Goal: Task Accomplishment & Management: Complete application form

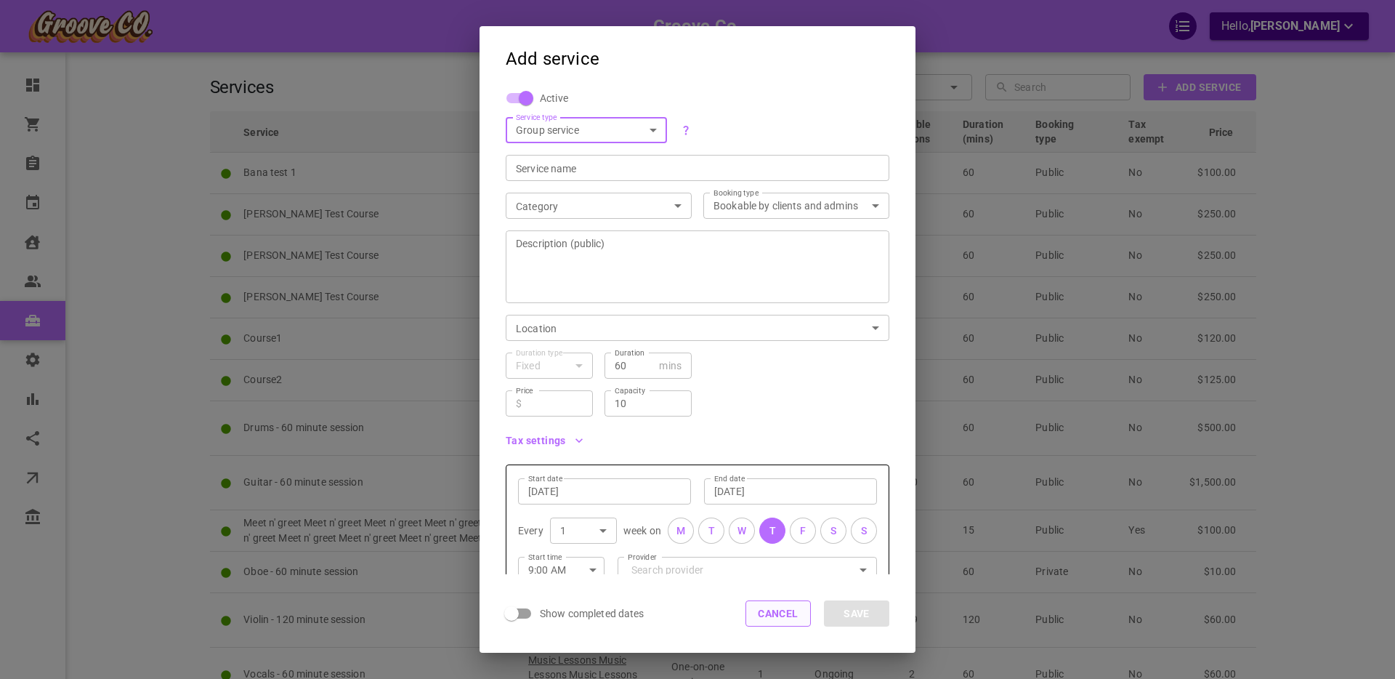
click at [765, 616] on button "Cancel" at bounding box center [778, 613] width 65 height 26
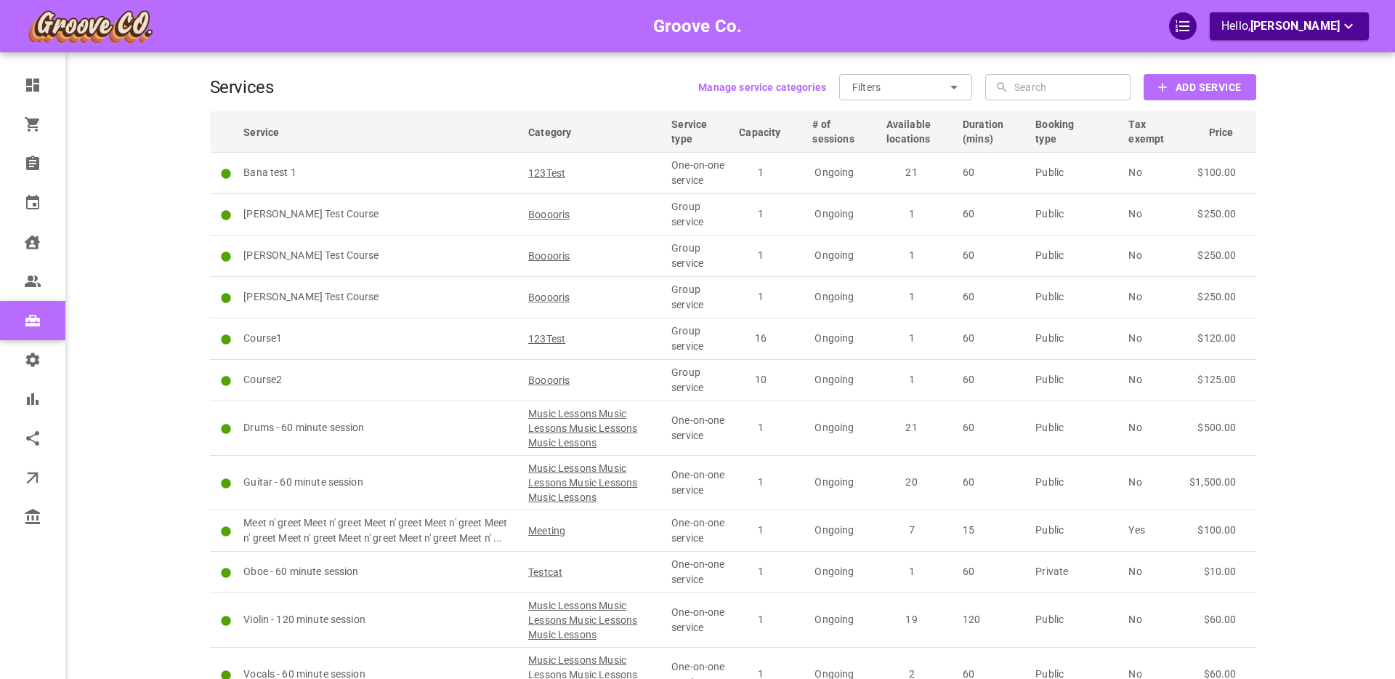
click at [153, 291] on div "Groove Co. Hello, Boris Sandford" at bounding box center [153, 392] width 113 height 741
click at [1213, 86] on b "Add Service" at bounding box center [1208, 87] width 65 height 18
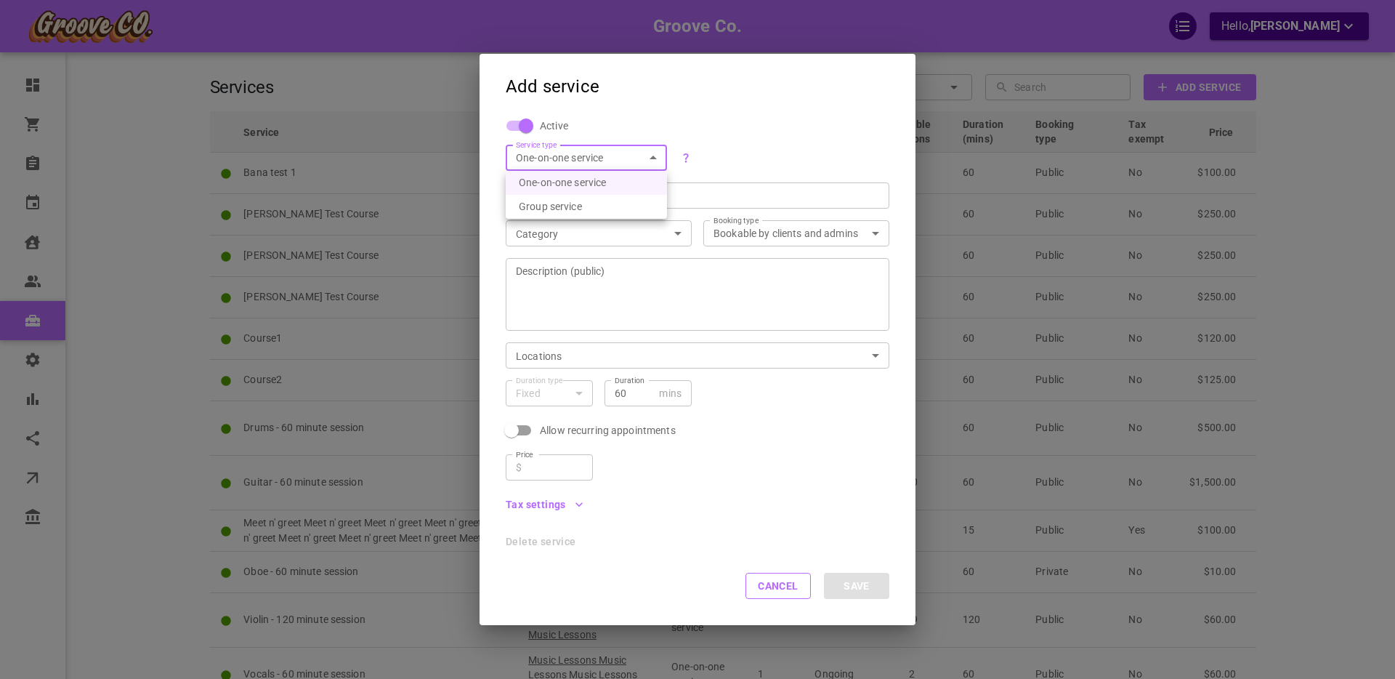
click at [554, 161] on body "Groove Co. Hello, Boris Sandford Dashboard Orders Bookings Calendar Clients Use…" at bounding box center [697, 415] width 1395 height 830
click at [550, 203] on li "Group service" at bounding box center [586, 207] width 161 height 24
type input "GROUP"
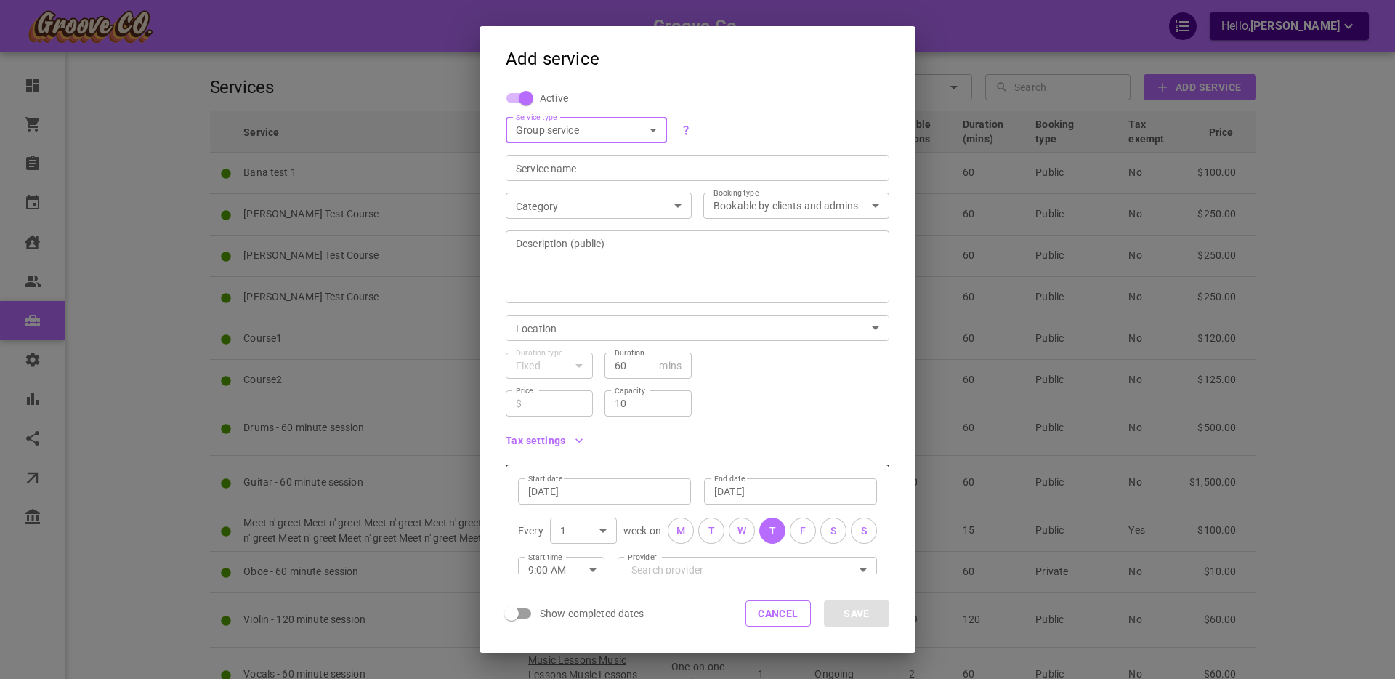
click at [541, 166] on input "Service name" at bounding box center [697, 168] width 363 height 15
type input "Course Test"
click at [589, 201] on body "Groove Co. Hello, Boris Sandford Dashboard Orders Bookings Calendar Clients Use…" at bounding box center [697, 415] width 1395 height 830
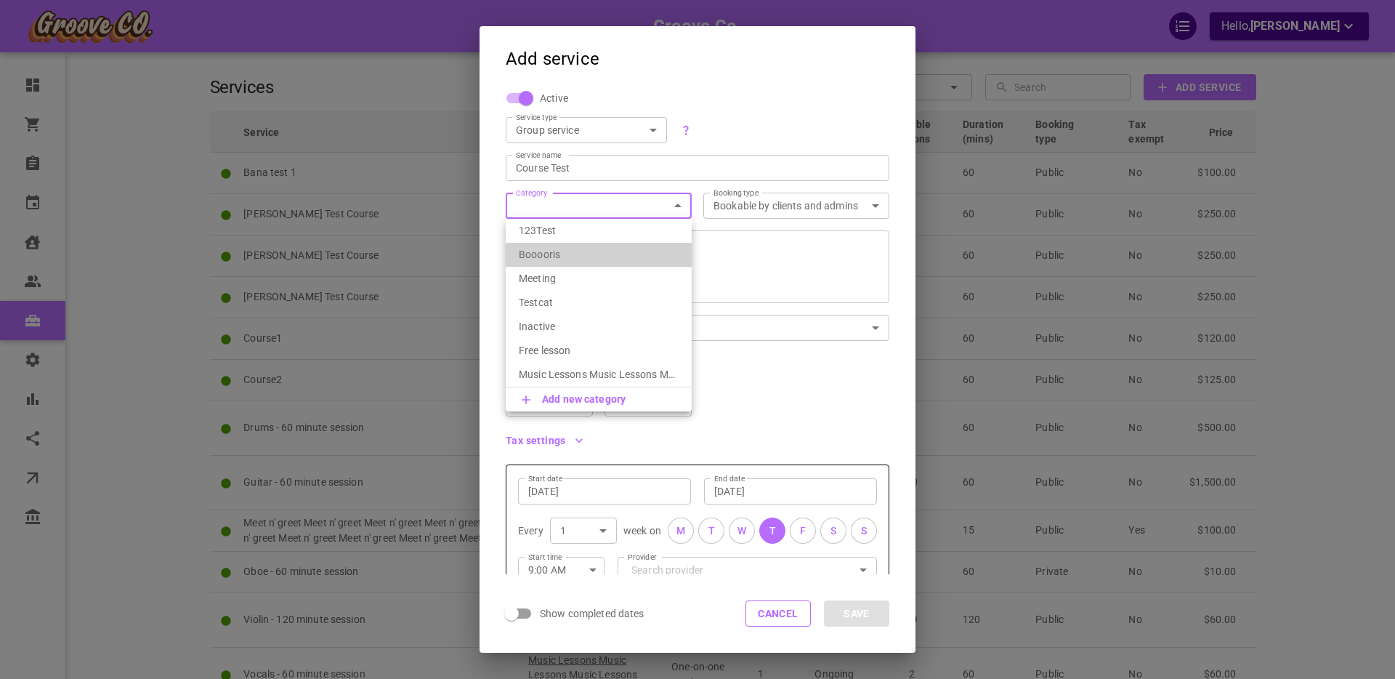
click at [581, 252] on p "Booooris" at bounding box center [599, 254] width 160 height 15
type input "Booooris"
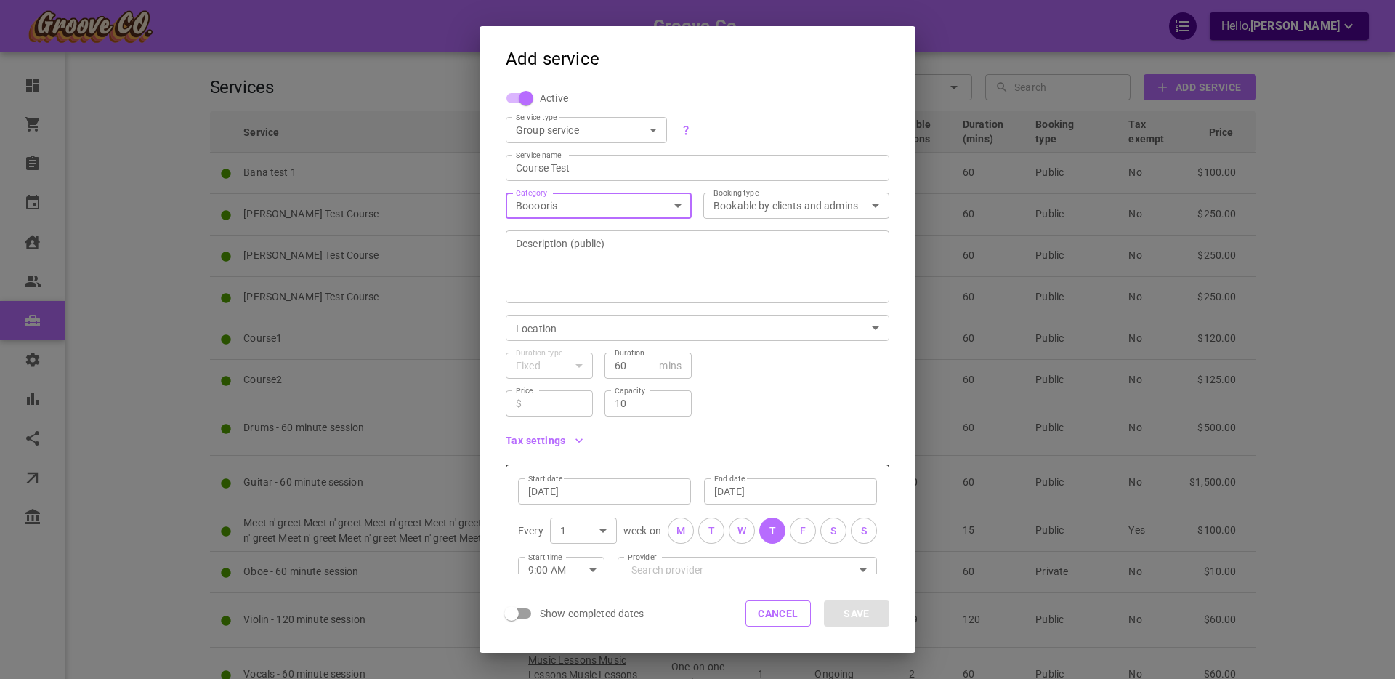
click at [629, 261] on textarea "Description (public)" at bounding box center [697, 266] width 363 height 87
type textarea "Just a public description"
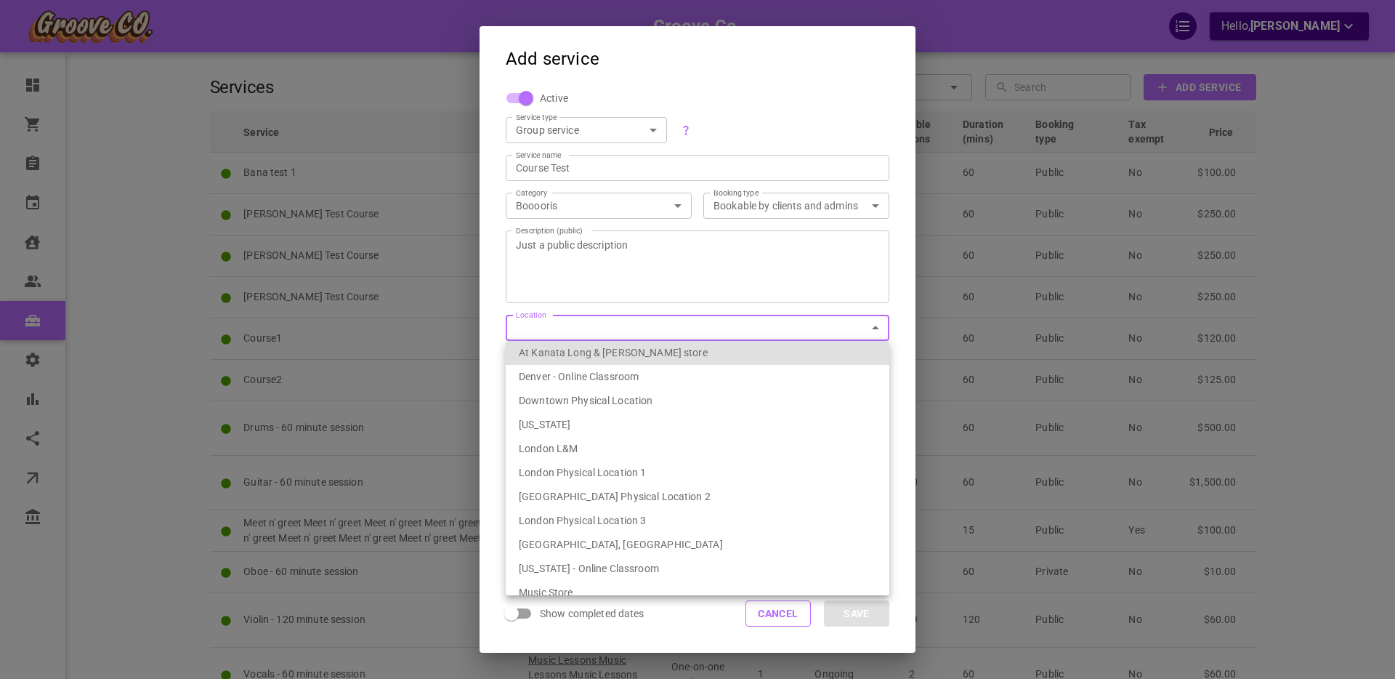
click at [639, 322] on body "Groove Co. Hello, Boris Sandford Dashboard Orders Bookings Calendar Clients Use…" at bounding box center [697, 415] width 1395 height 830
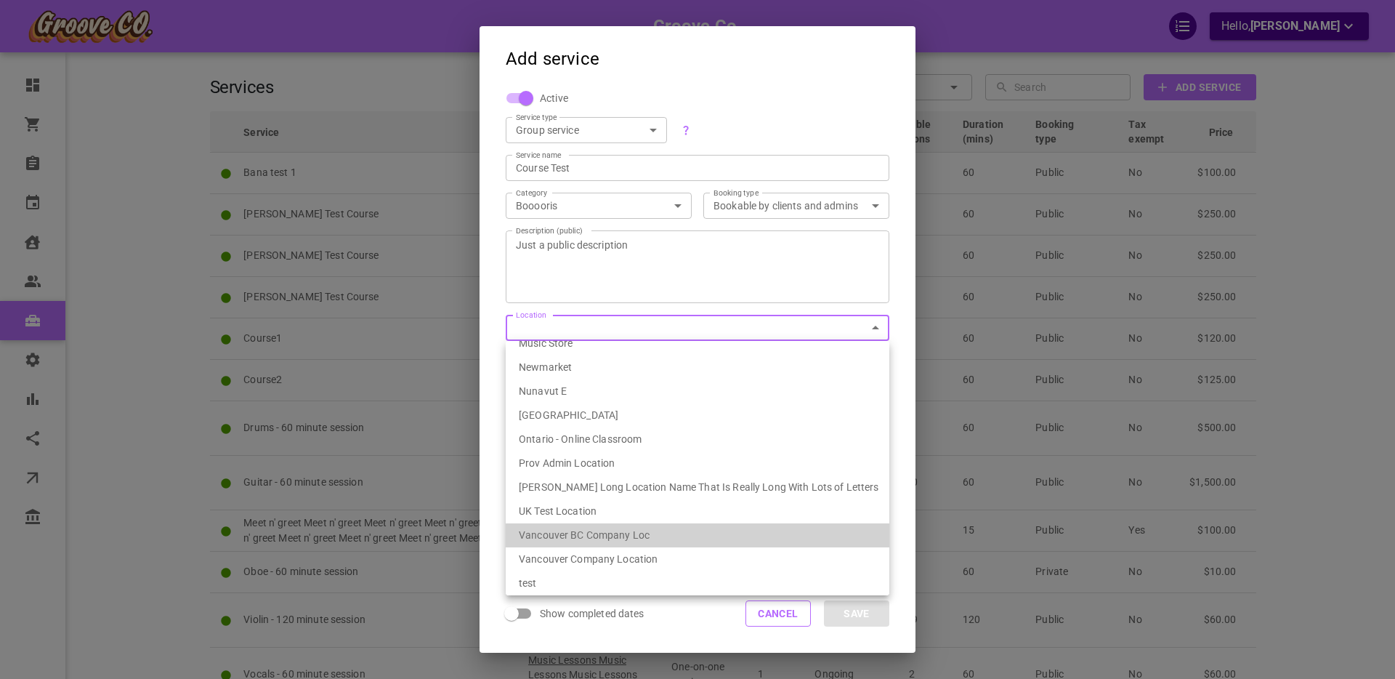
click at [610, 528] on li "Vancouver BC Company Loc" at bounding box center [698, 535] width 384 height 24
type input "539ef6fa-1bae-4334-9153-77231d086627"
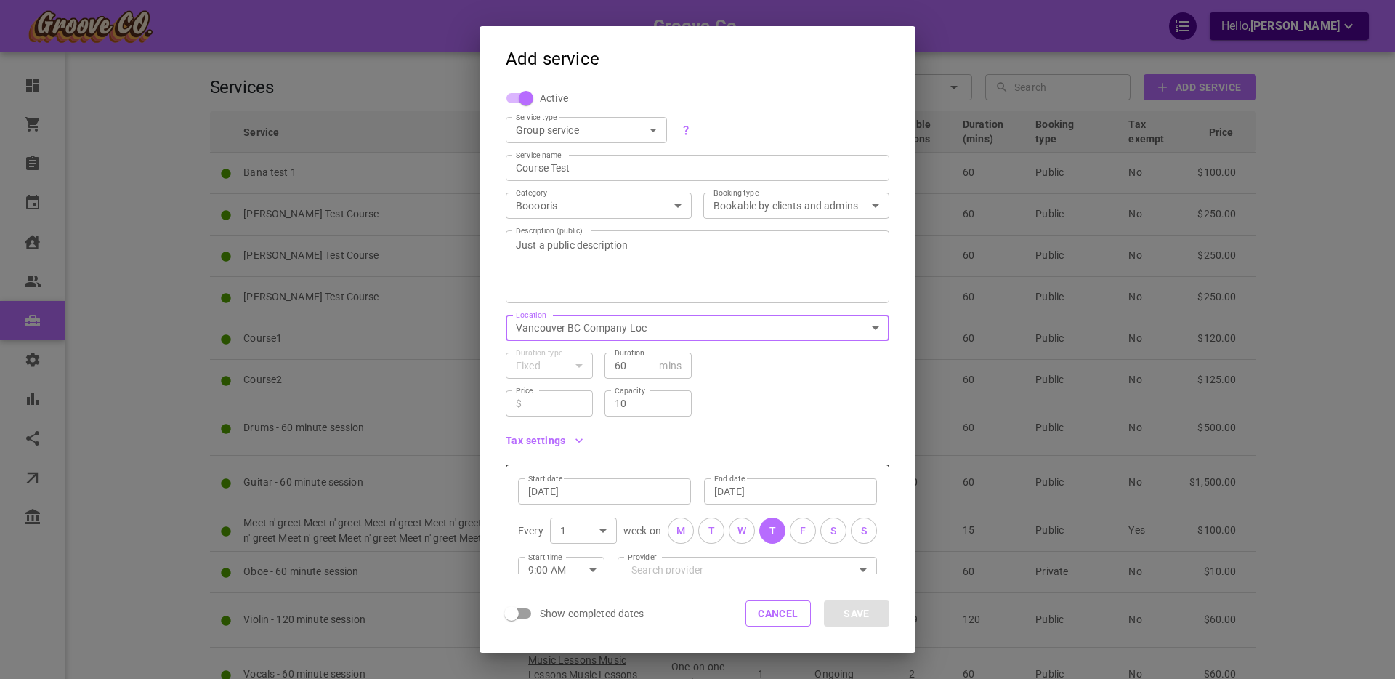
scroll to position [127, 0]
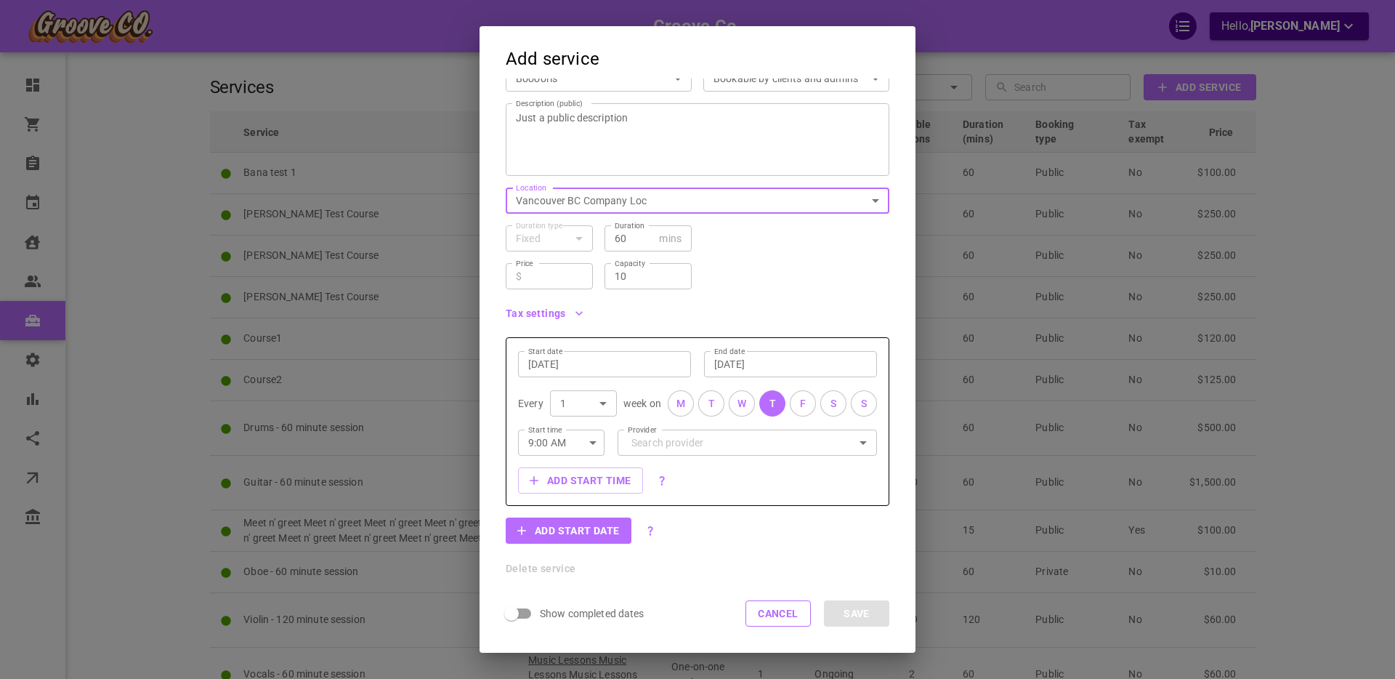
click at [557, 280] on input "Price" at bounding box center [555, 276] width 55 height 15
type input "120"
click at [733, 259] on div "Price ​ $ 120 Price Capacity 10 Capacity" at bounding box center [691, 270] width 395 height 38
click at [804, 405] on div "F" at bounding box center [803, 403] width 6 height 15
drag, startPoint x: 828, startPoint y: 404, endPoint x: 674, endPoint y: 434, distance: 156.9
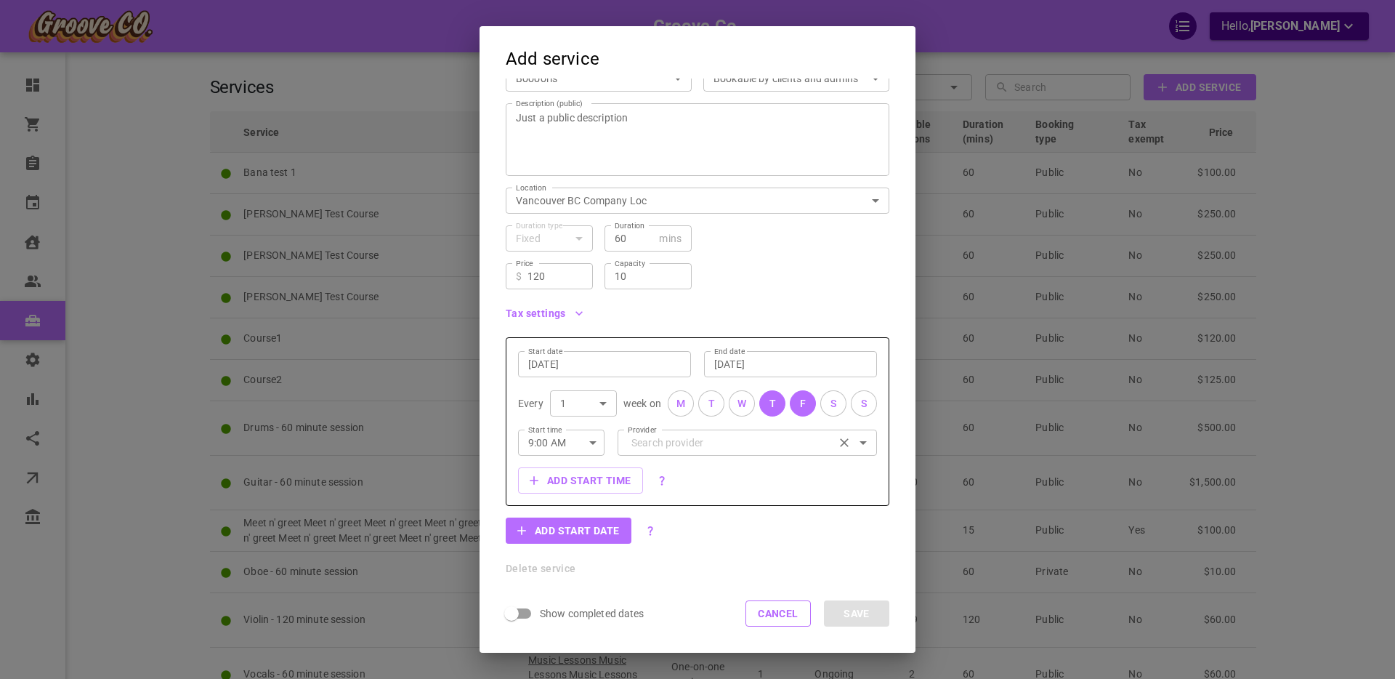
click at [828, 404] on button "S" at bounding box center [833, 403] width 26 height 26
click at [568, 355] on div "Aug 21, 2025 Start date" at bounding box center [604, 364] width 173 height 26
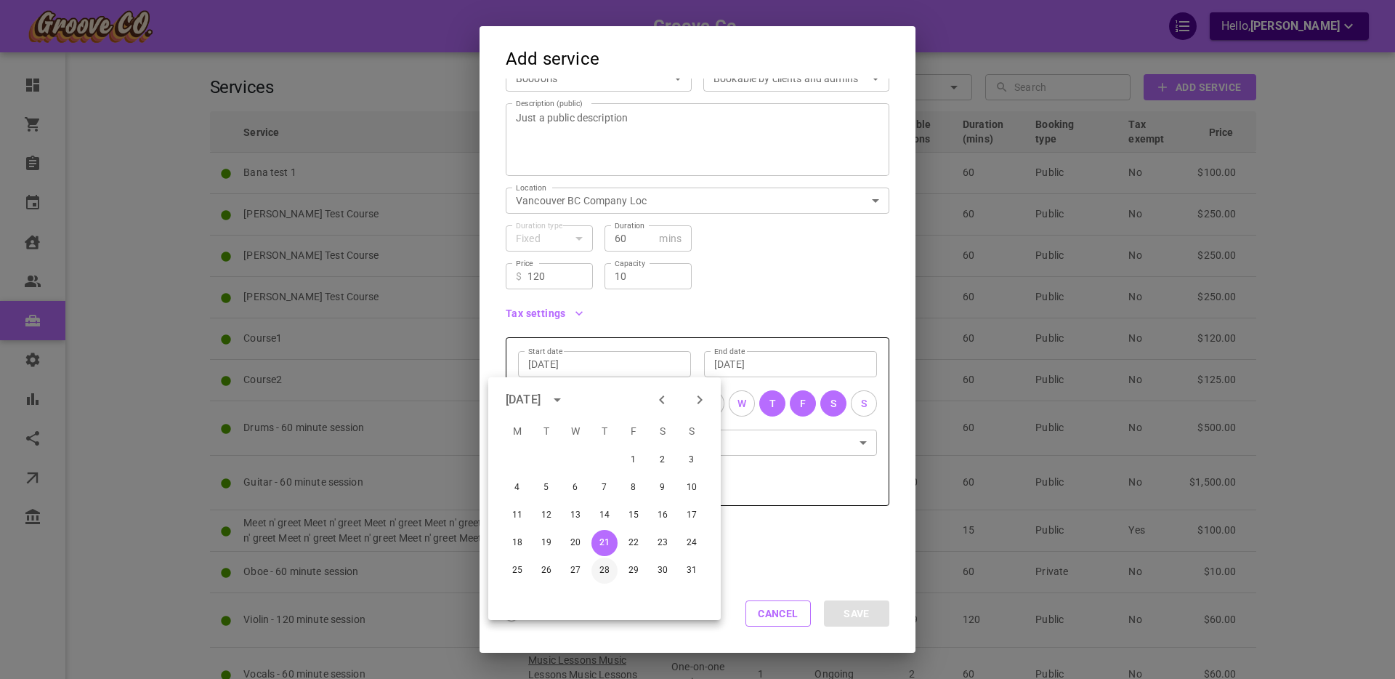
click at [605, 566] on button "28" at bounding box center [605, 570] width 26 height 26
type input "Aug 28, 2025"
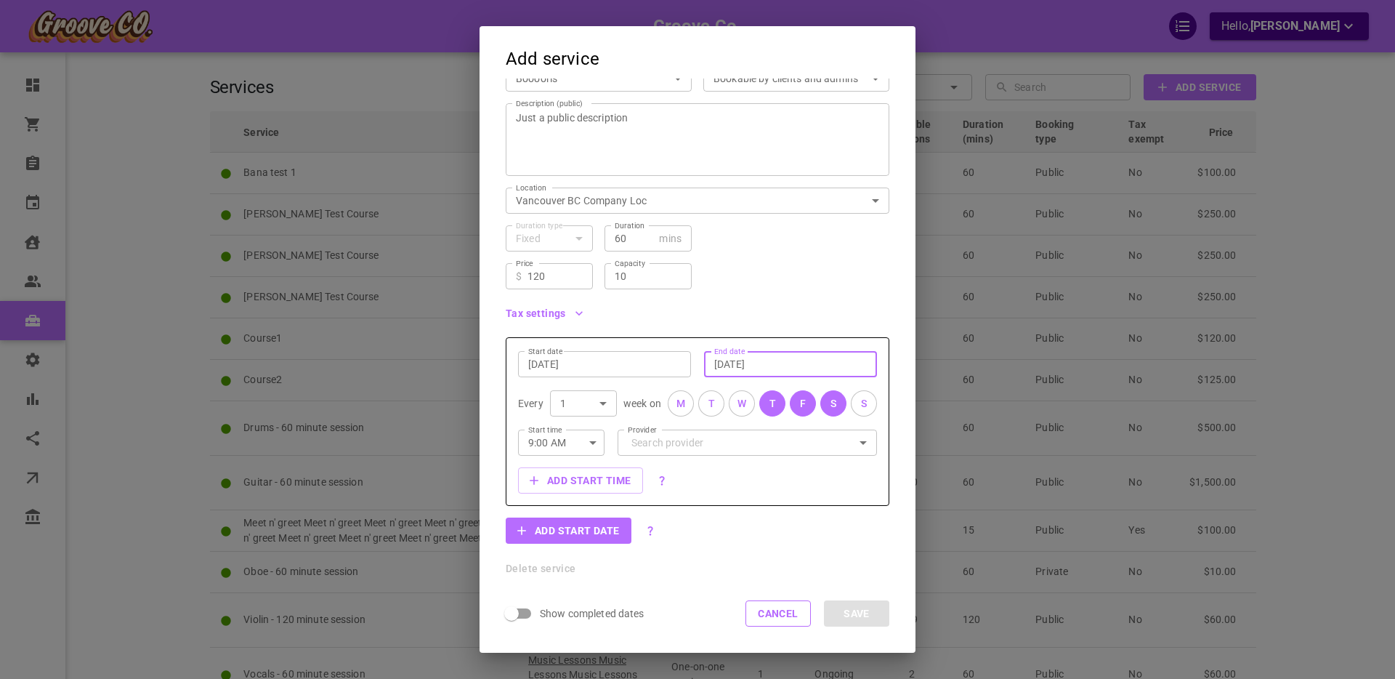
click at [747, 363] on input "[DATE]" at bounding box center [790, 364] width 153 height 15
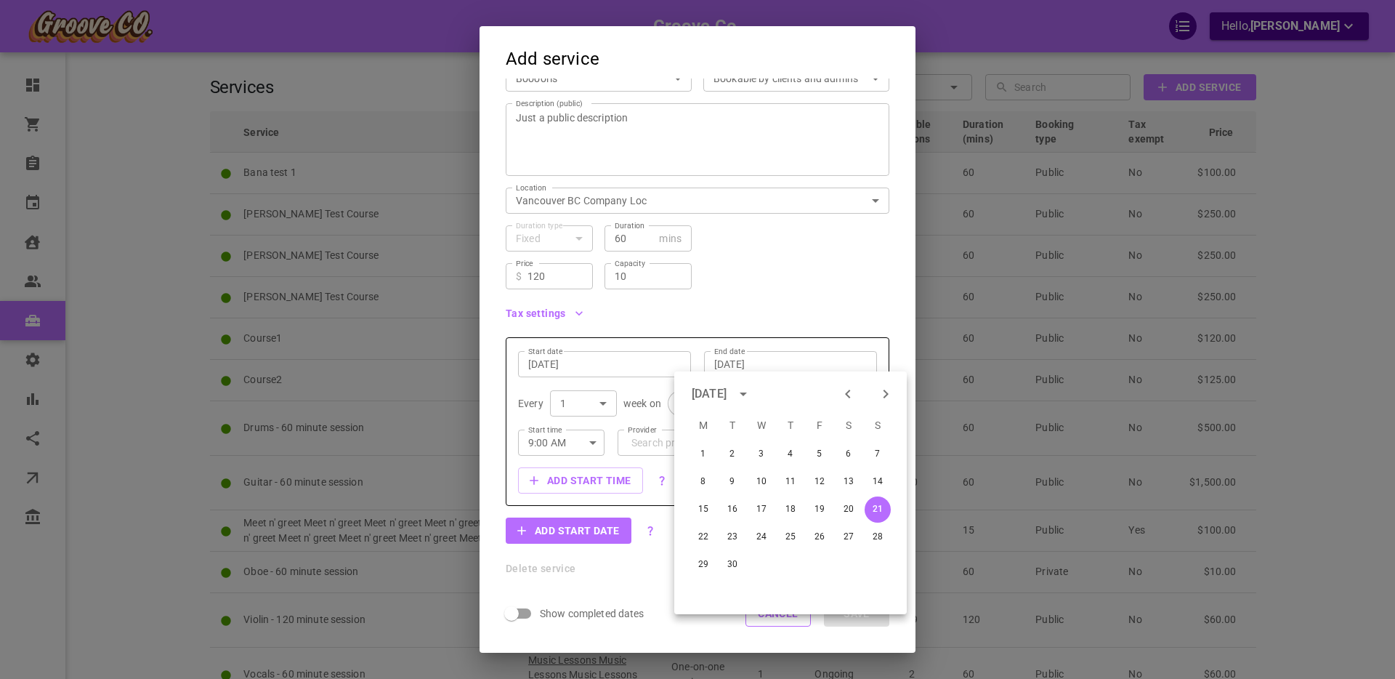
click at [805, 307] on div "Tax settings" at bounding box center [691, 307] width 395 height 36
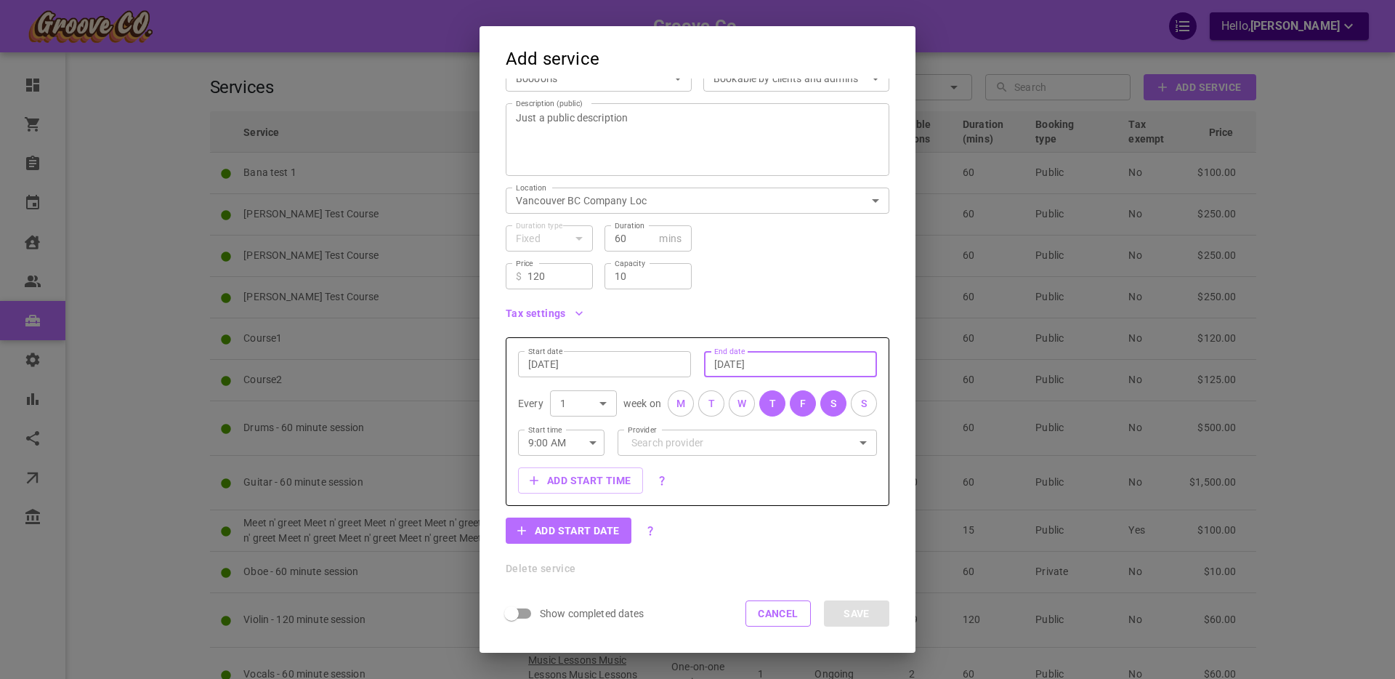
click at [768, 361] on input "[DATE]" at bounding box center [790, 364] width 153 height 15
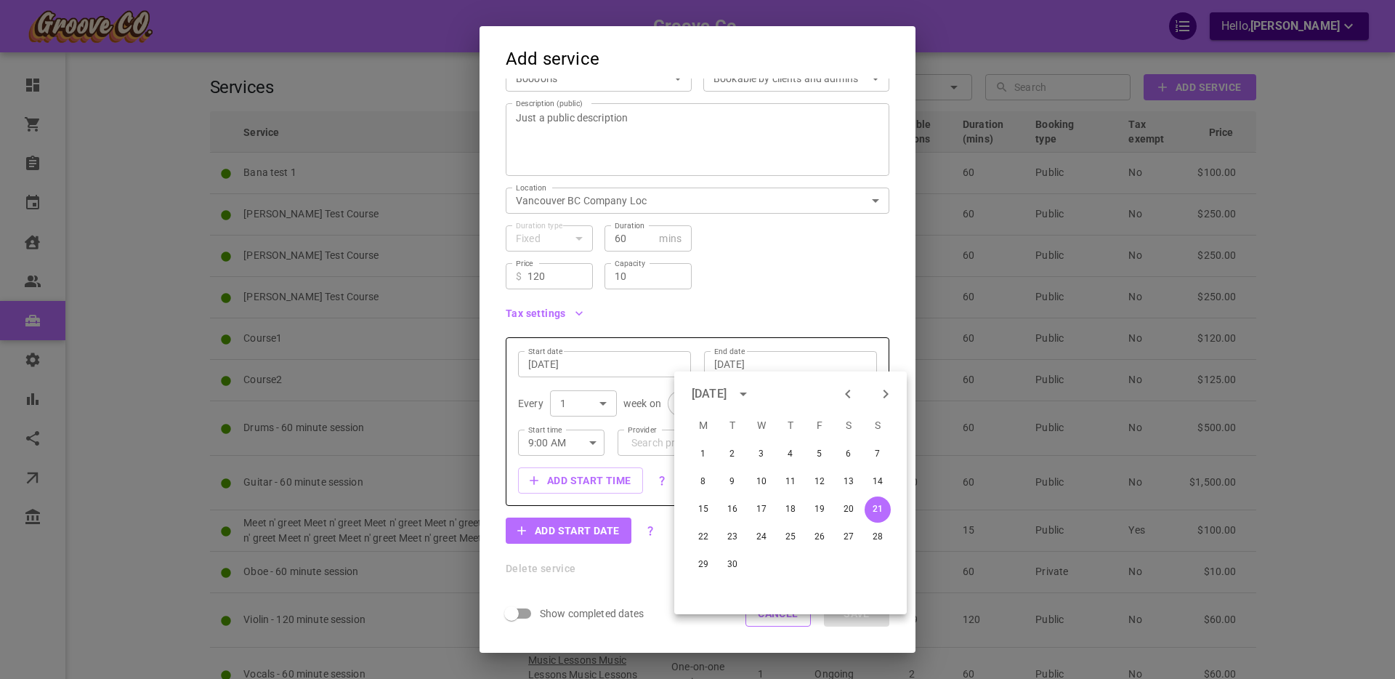
click at [847, 387] on icon "Previous month" at bounding box center [847, 393] width 17 height 17
click at [879, 397] on icon "Next month" at bounding box center [885, 393] width 17 height 17
click at [841, 392] on icon "Previous month" at bounding box center [847, 393] width 17 height 17
click at [882, 392] on icon "Next month" at bounding box center [885, 393] width 17 height 17
click at [851, 478] on button "13" at bounding box center [849, 482] width 26 height 26
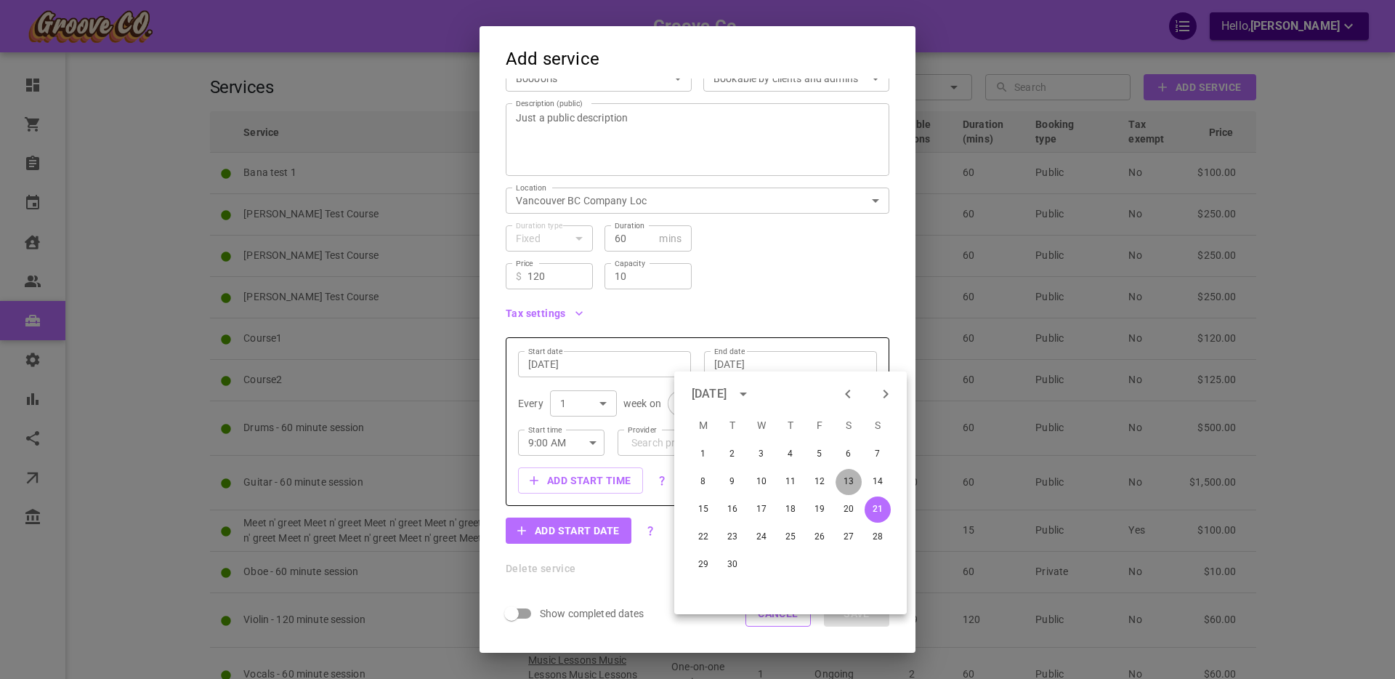
type input "Sep 13, 2025"
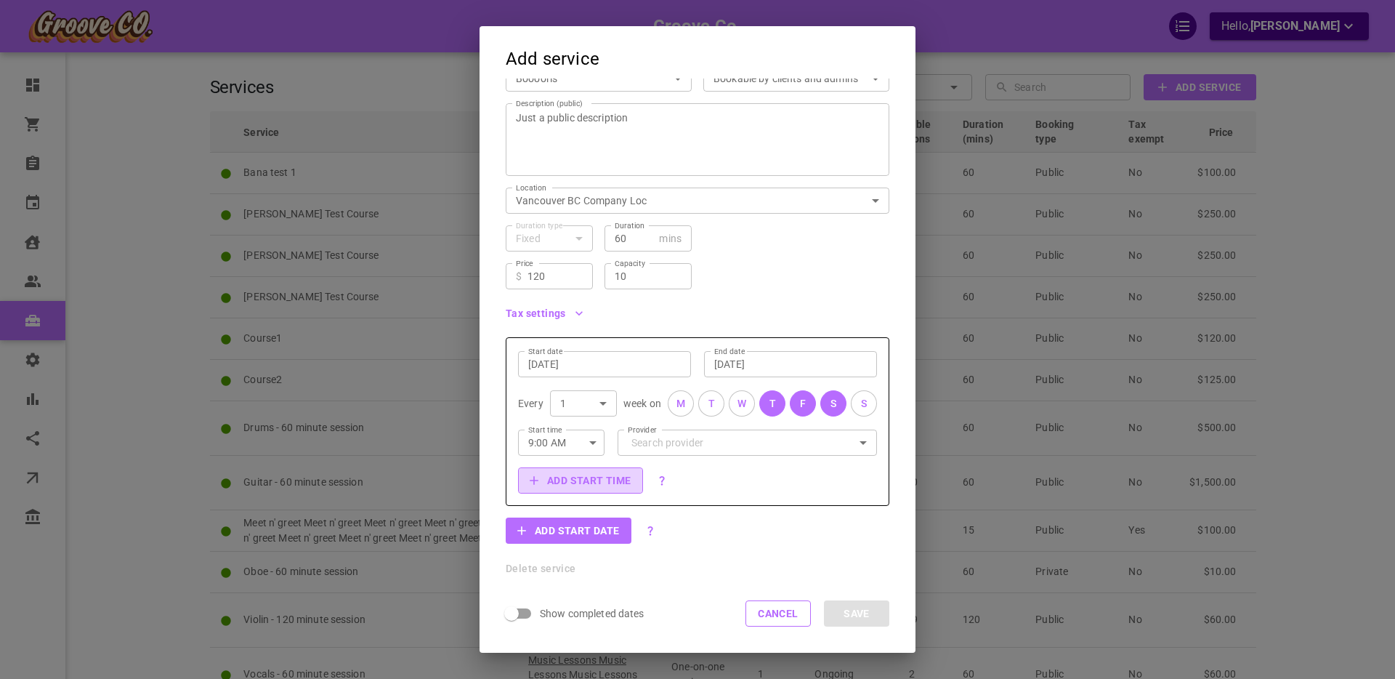
click at [586, 481] on button "Add start time" at bounding box center [580, 480] width 125 height 26
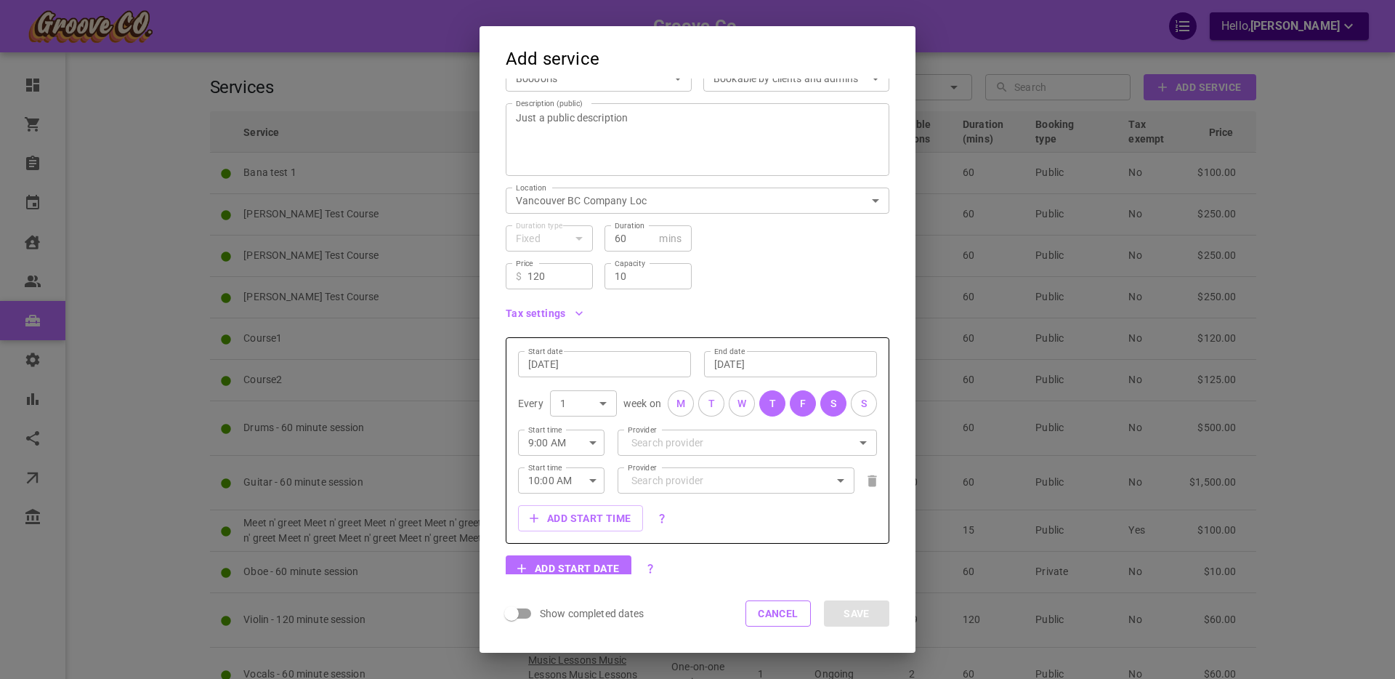
click at [557, 477] on input "10:00 AM" at bounding box center [546, 480] width 57 height 39
click at [554, 572] on li "12:30 PM" at bounding box center [561, 570] width 86 height 26
type input "12:30 PM"
click at [648, 441] on input "Provider" at bounding box center [747, 441] width 239 height 25
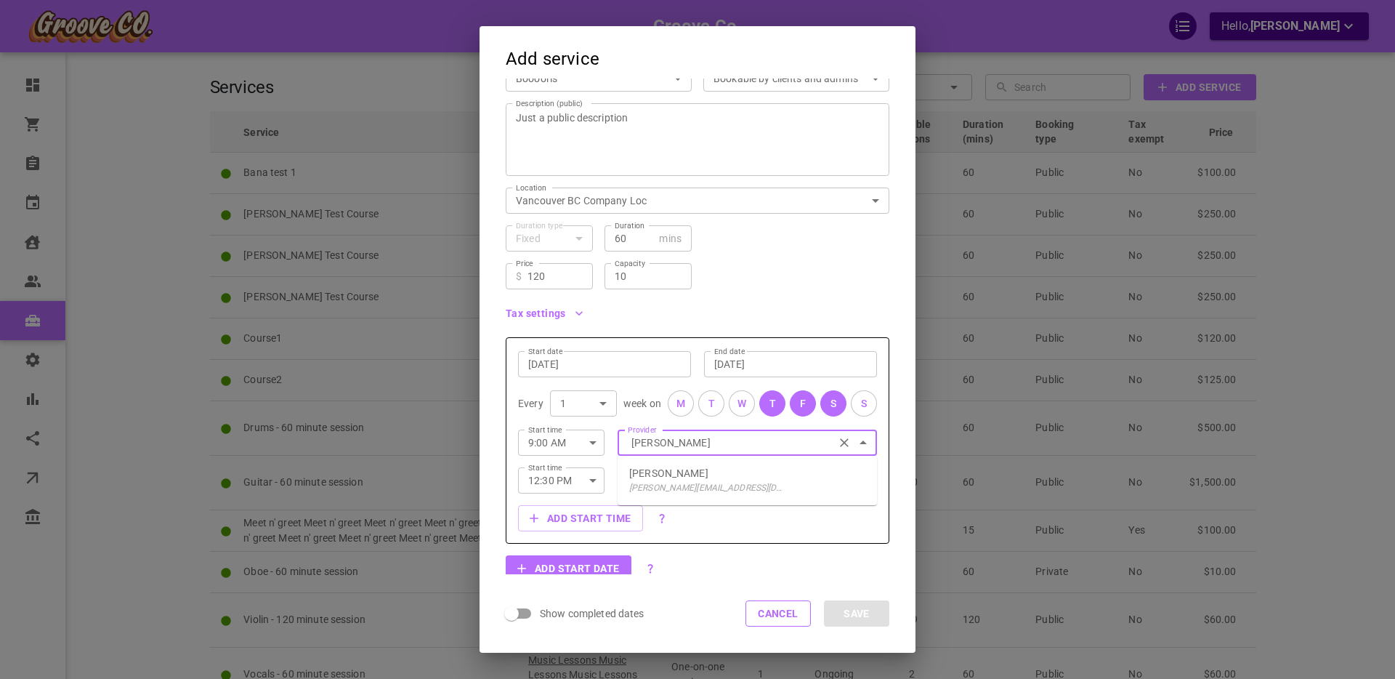
click at [677, 476] on p "Boris Vancouver" at bounding box center [668, 473] width 79 height 15
type input "Boris Vancouver"
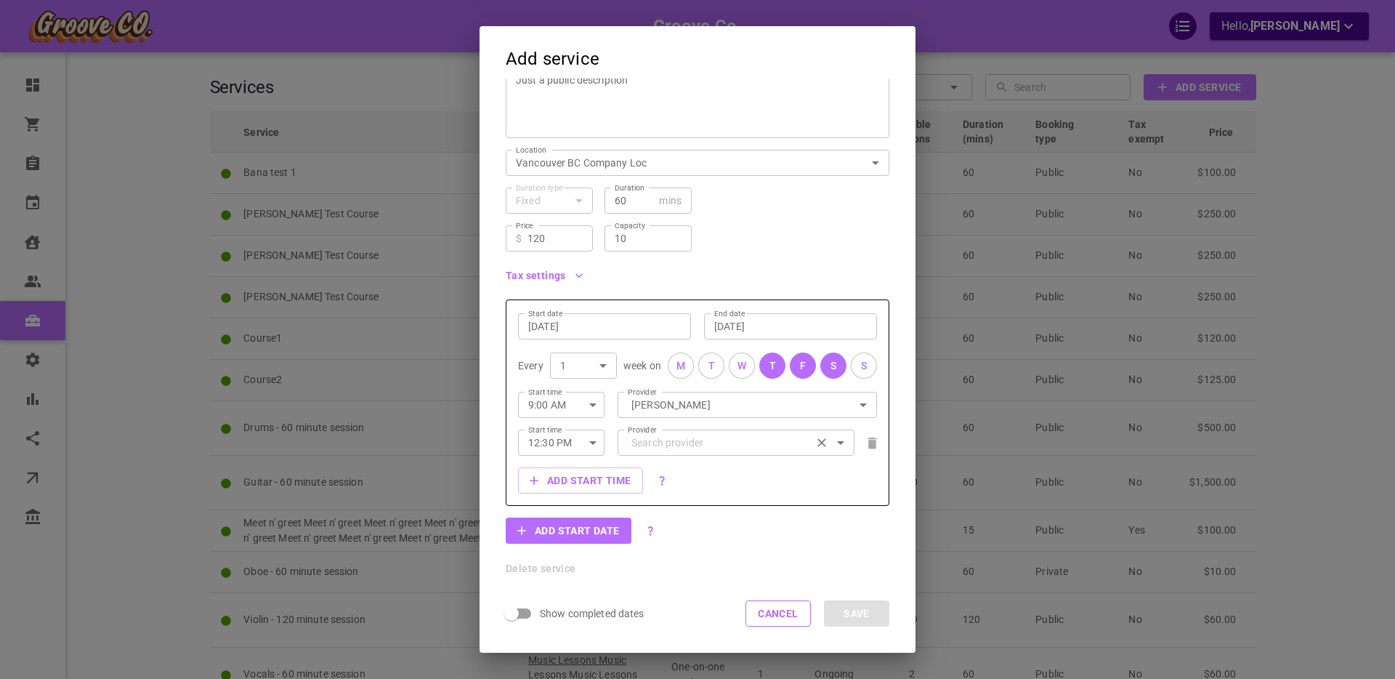
click at [672, 417] on input "Provider" at bounding box center [747, 404] width 239 height 25
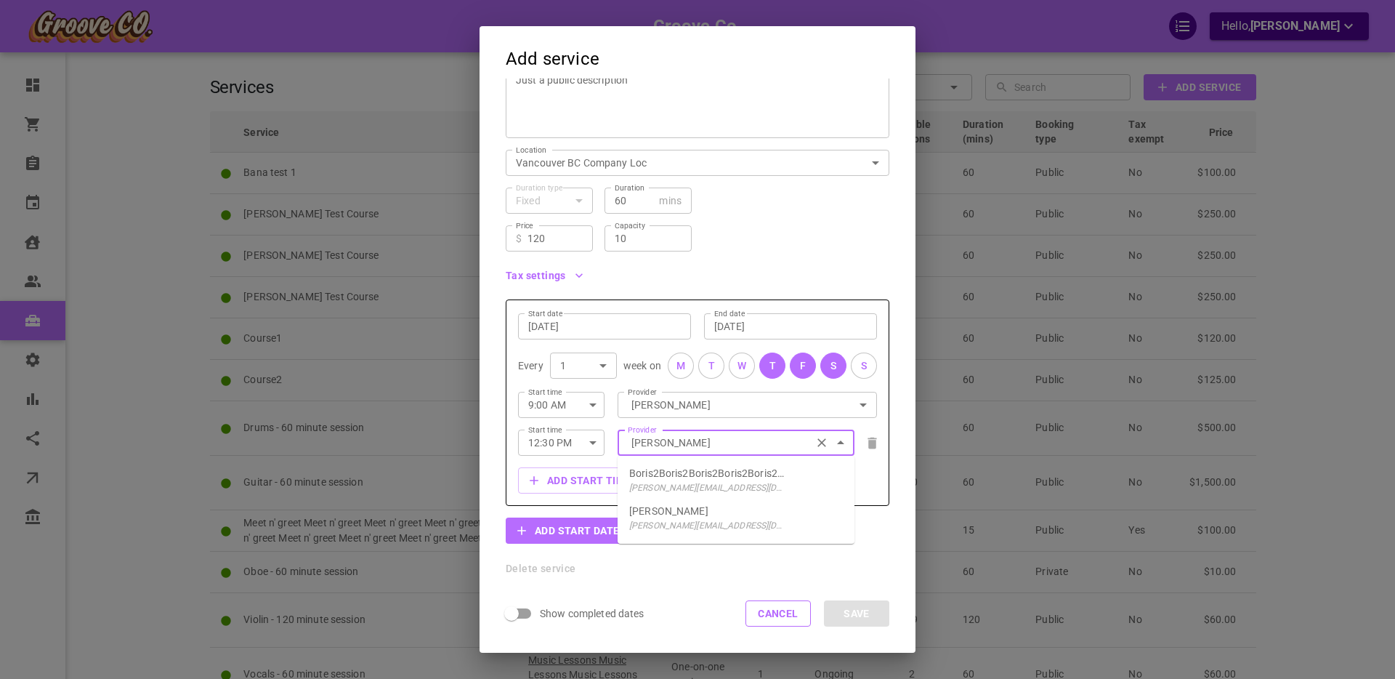
click at [677, 515] on p "Boris Provider" at bounding box center [668, 511] width 79 height 15
type input "Boris Provider"
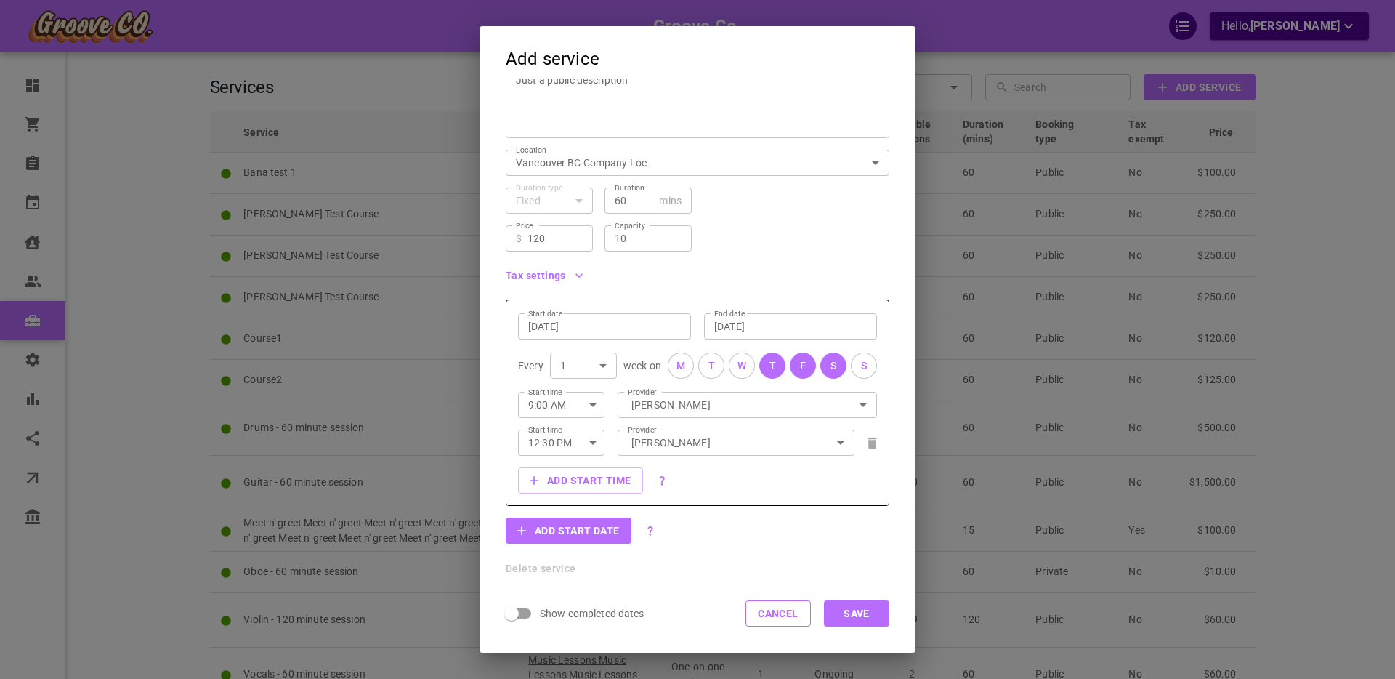
click at [632, 240] on input "10" at bounding box center [648, 238] width 67 height 15
type input "11"
click at [770, 217] on div "Price ​ $ 120 Price Capacity 11 Capacity" at bounding box center [691, 233] width 395 height 38
click at [863, 611] on button "Save" at bounding box center [856, 613] width 65 height 26
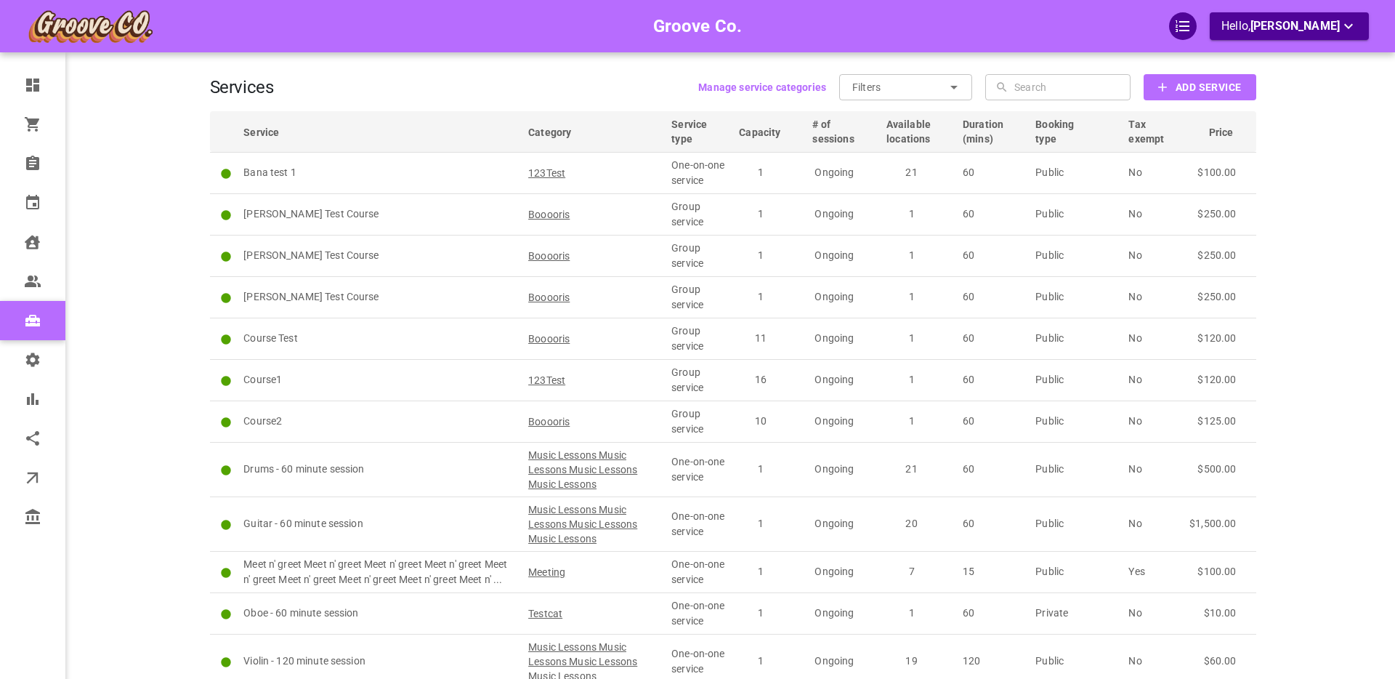
click at [152, 118] on div "Groove Co. Hello, Boris Sandford" at bounding box center [153, 413] width 113 height 782
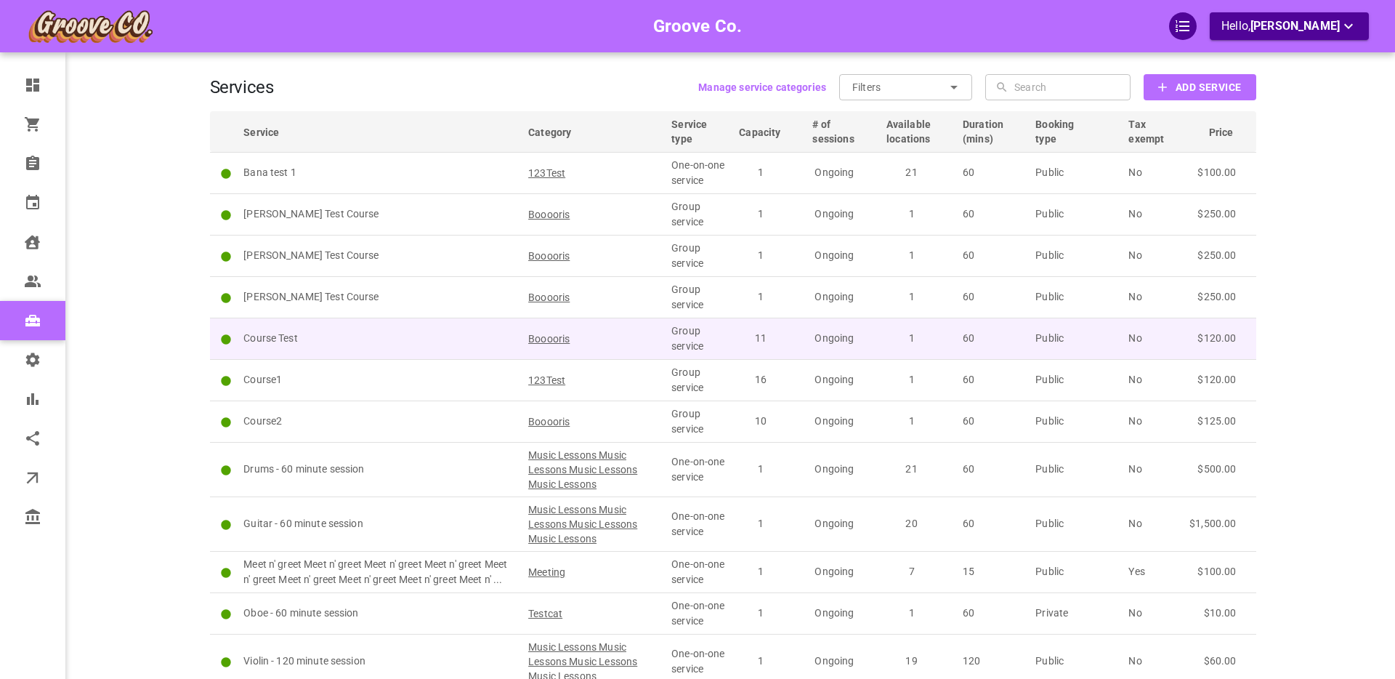
scroll to position [2, 0]
click at [403, 335] on p "Course Test" at bounding box center [379, 335] width 272 height 15
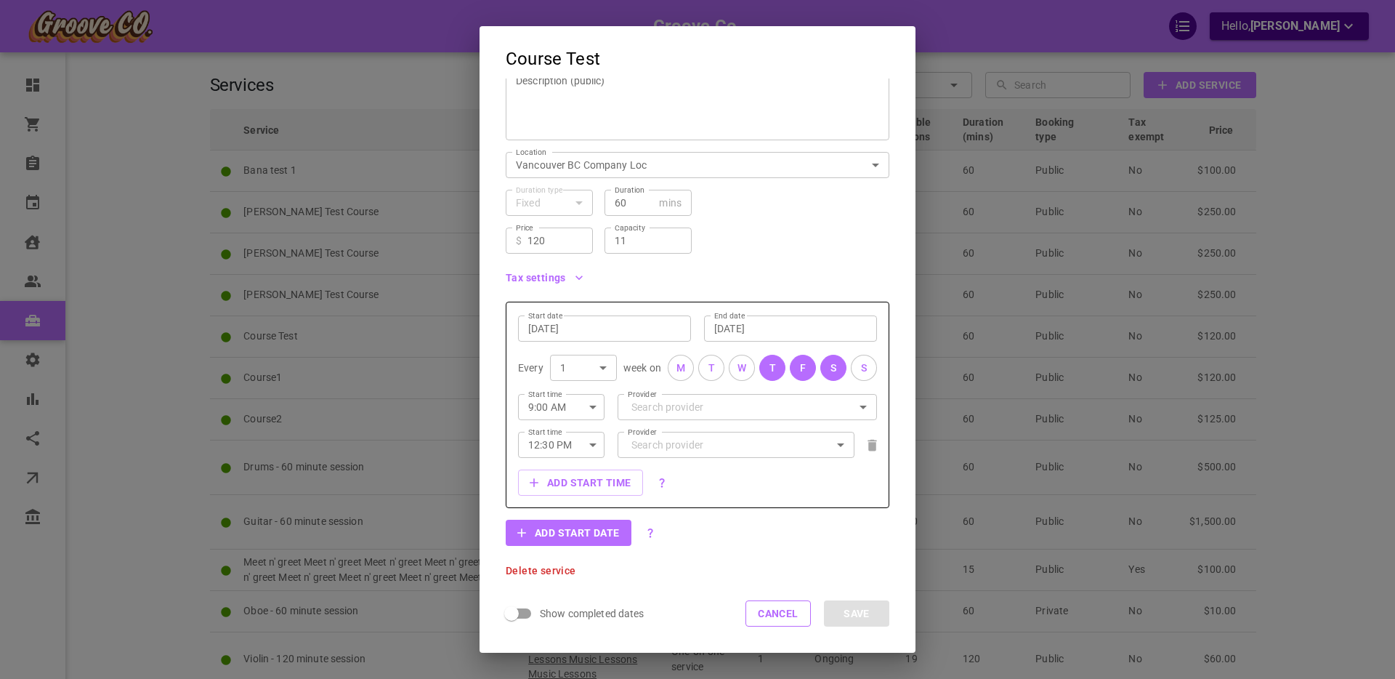
scroll to position [165, 0]
click at [770, 614] on button "Cancel" at bounding box center [778, 613] width 65 height 26
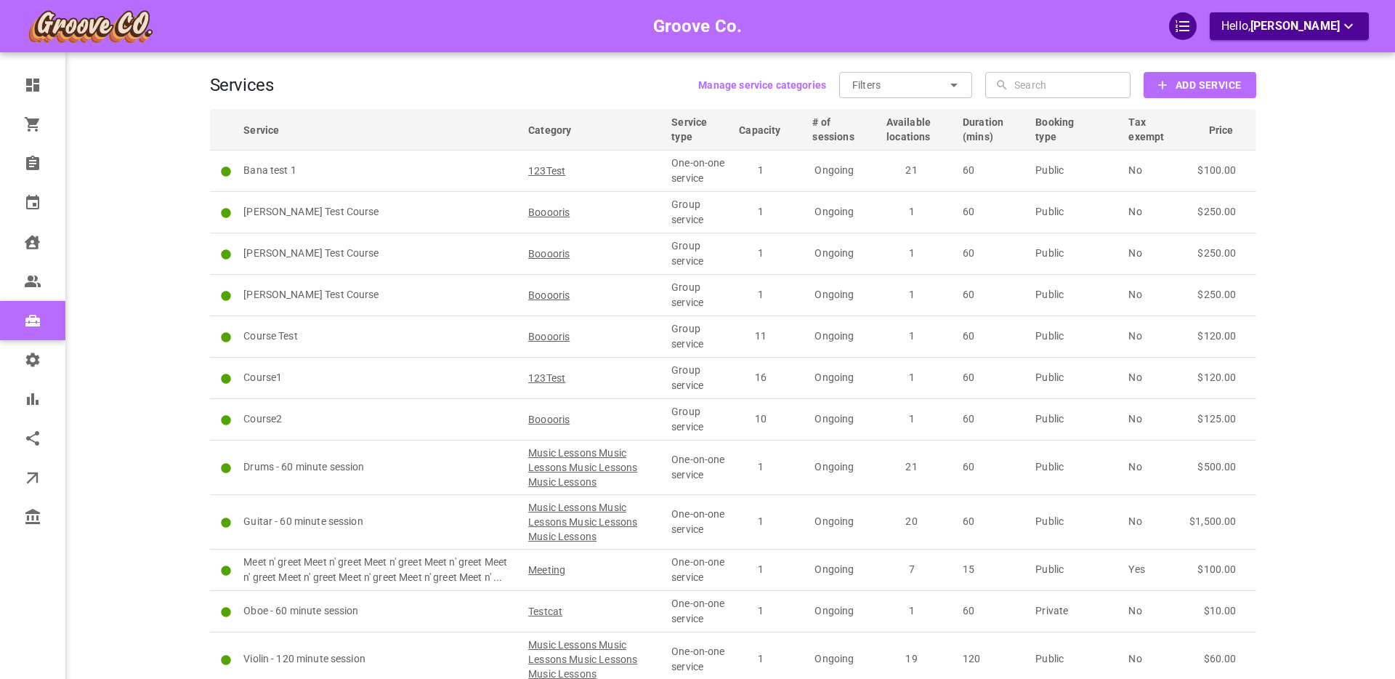
click at [132, 332] on div "Groove Co. Hello, Boris Sandford" at bounding box center [153, 411] width 113 height 782
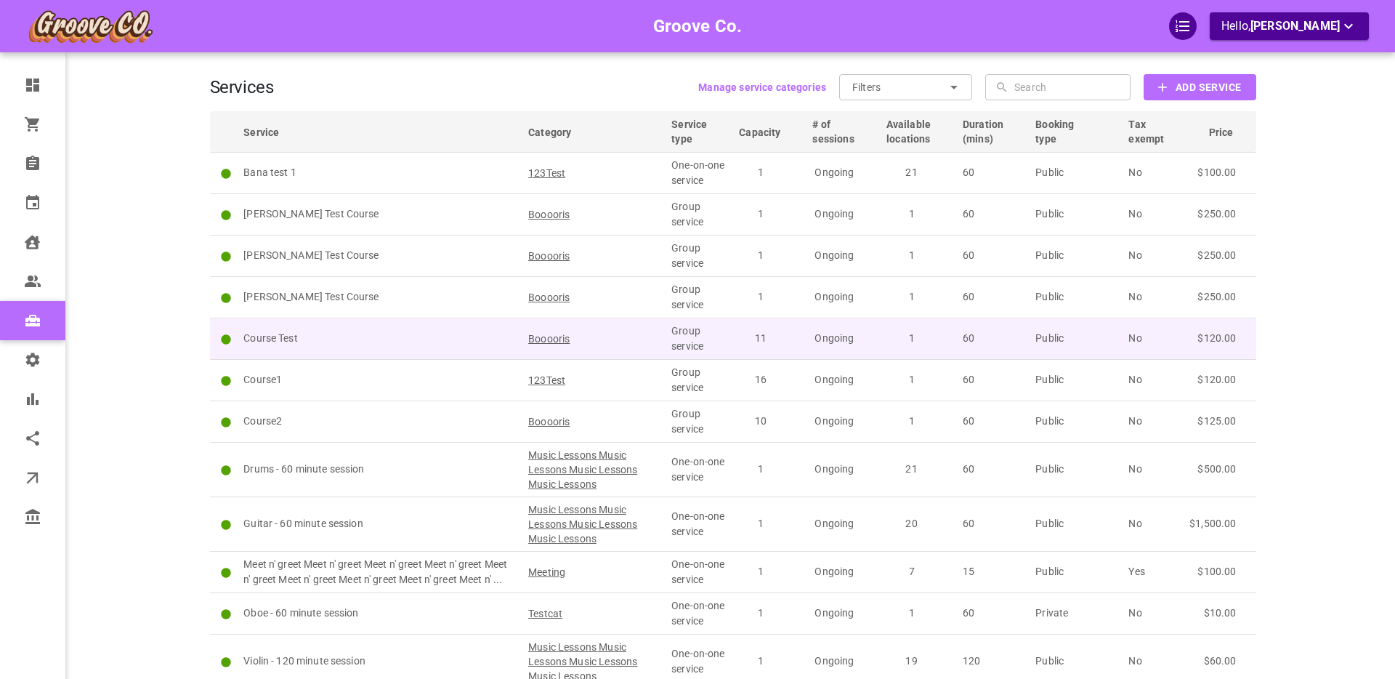
click at [361, 334] on p "Course Test" at bounding box center [379, 338] width 272 height 15
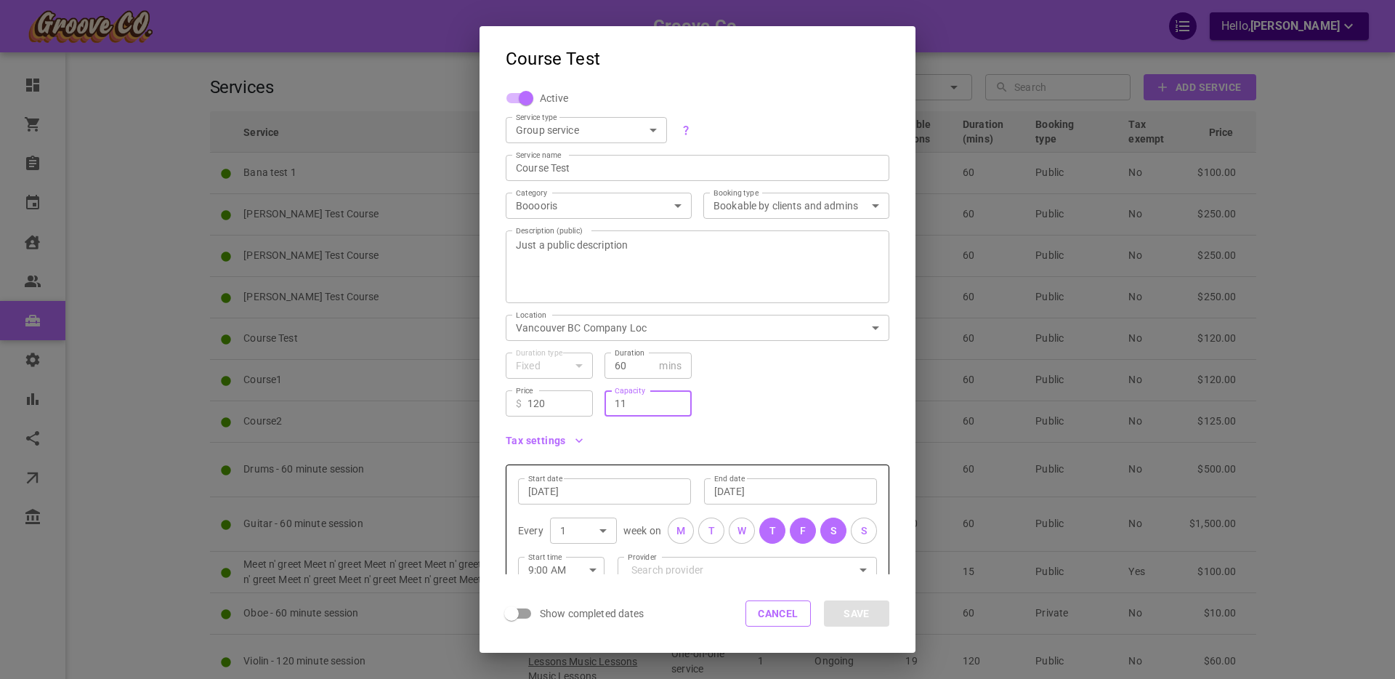
click at [640, 405] on input "11" at bounding box center [648, 403] width 67 height 15
type input "13"
click at [827, 404] on div "Price ​ $ 120 Price Capacity 13 Capacity" at bounding box center [691, 398] width 395 height 38
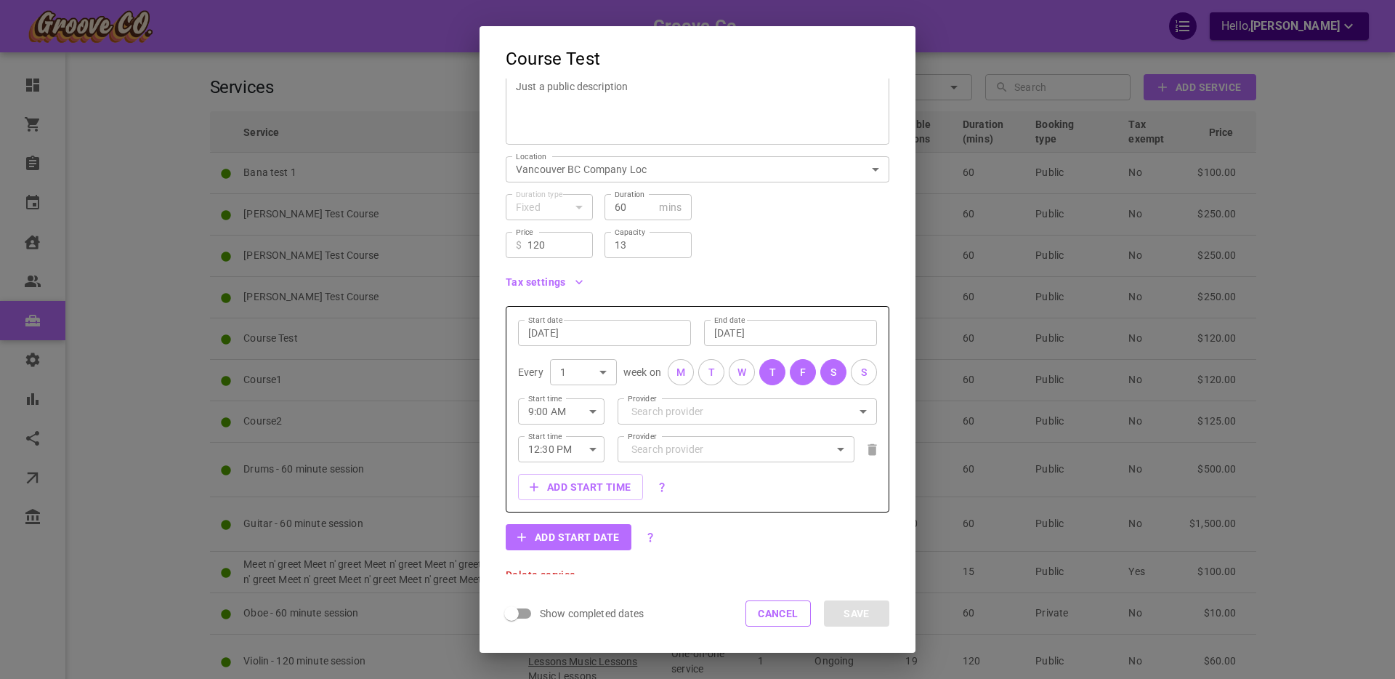
scroll to position [165, 0]
click at [565, 531] on button "Add start date" at bounding box center [569, 530] width 126 height 26
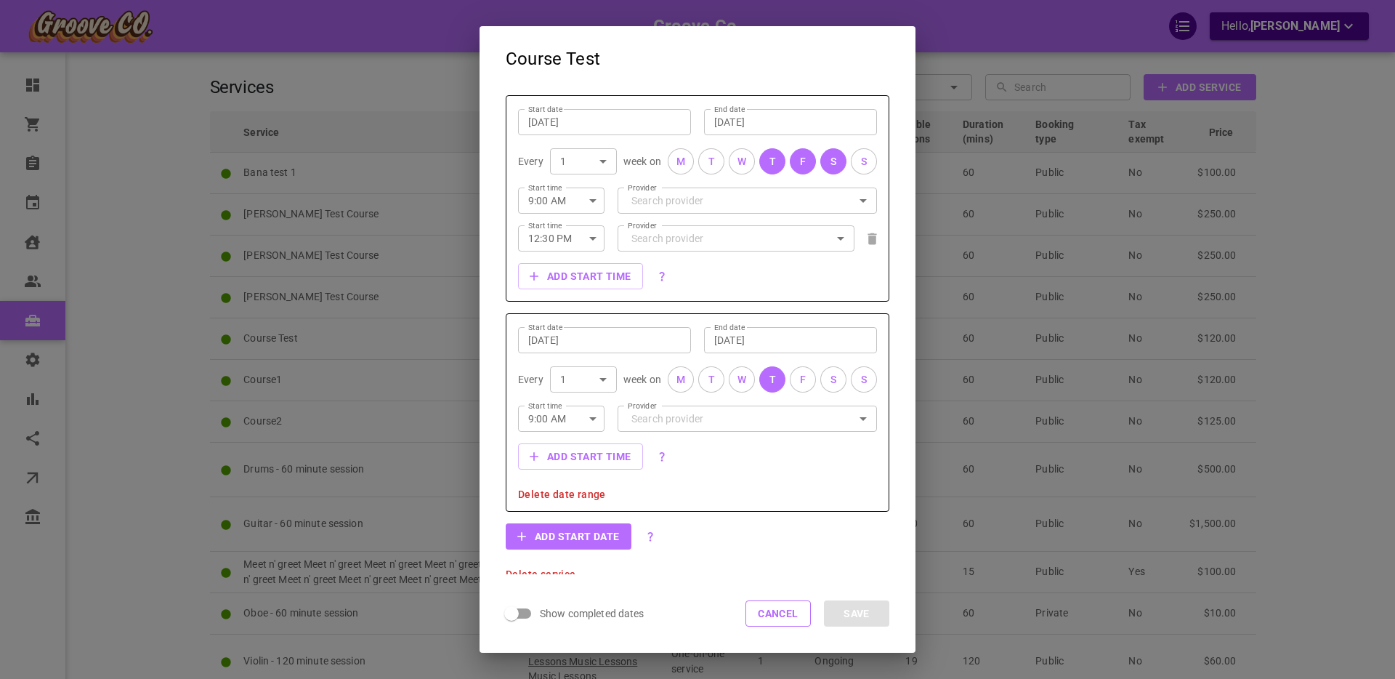
scroll to position [375, 0]
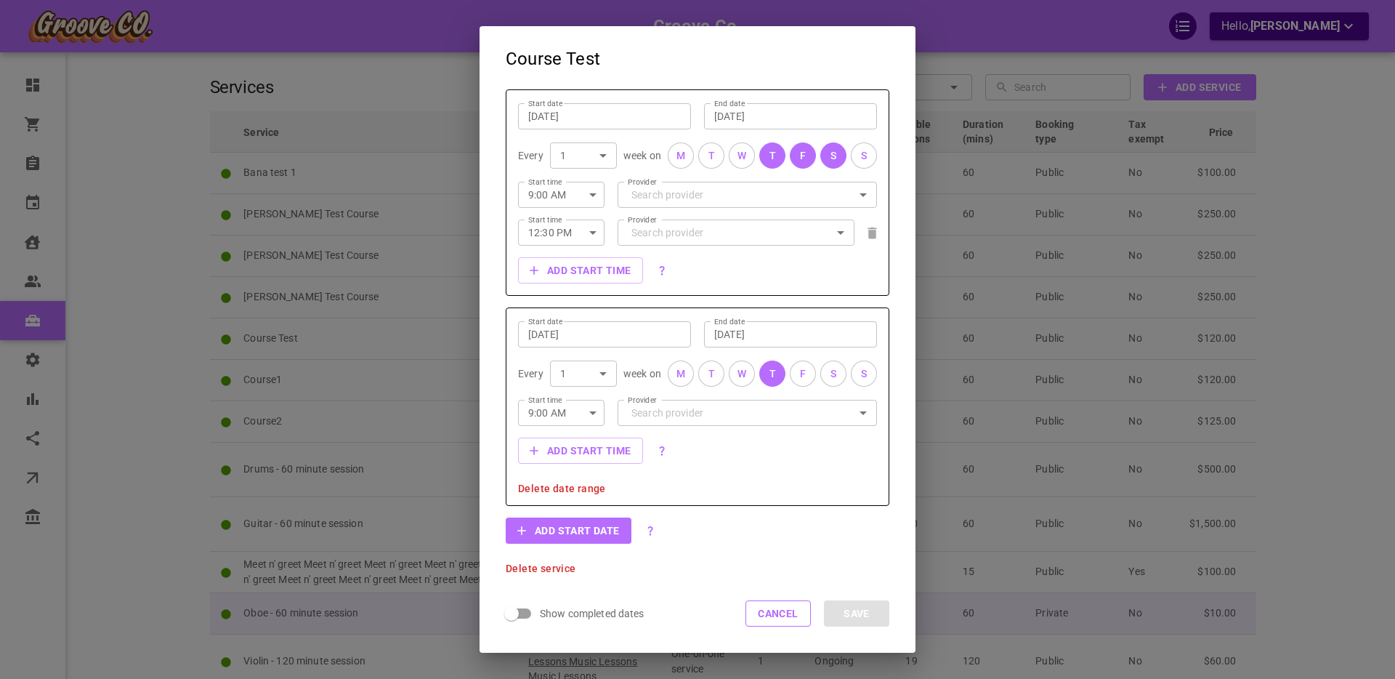
click at [785, 610] on button "Cancel" at bounding box center [778, 613] width 65 height 26
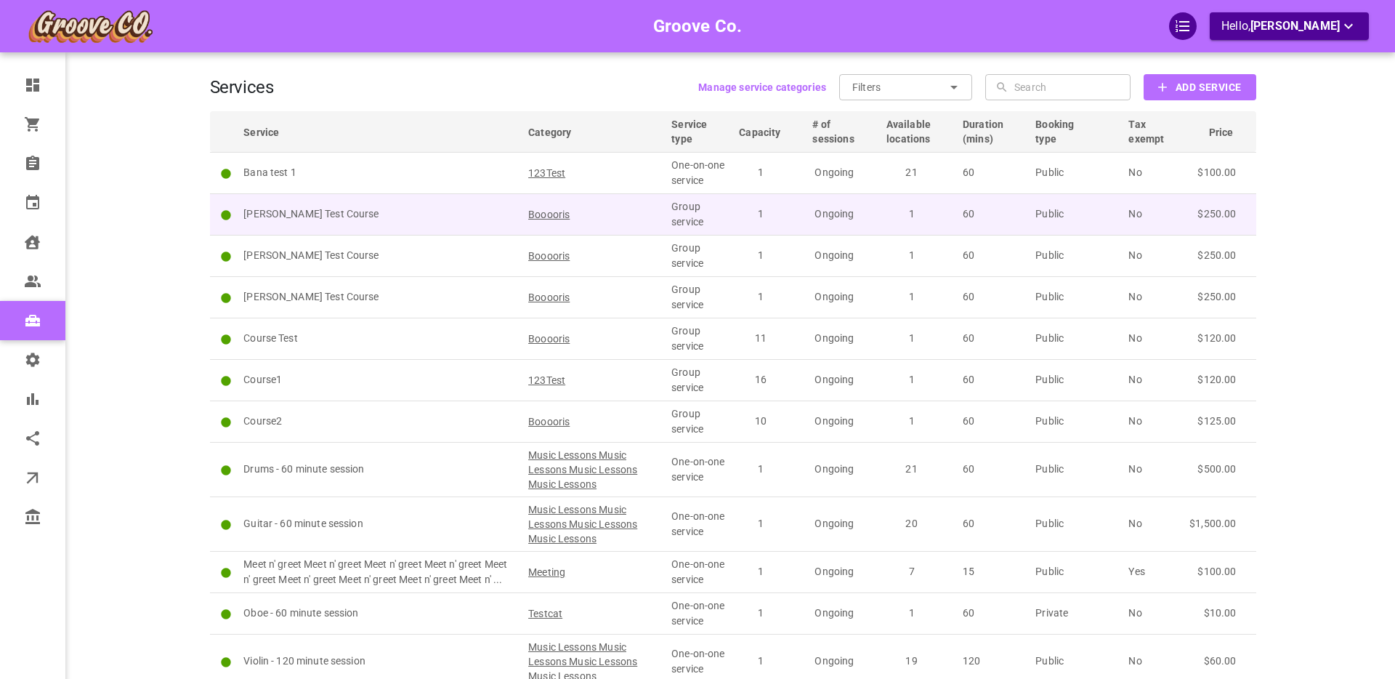
click at [433, 205] on td "Boris Test Course" at bounding box center [379, 213] width 285 height 41
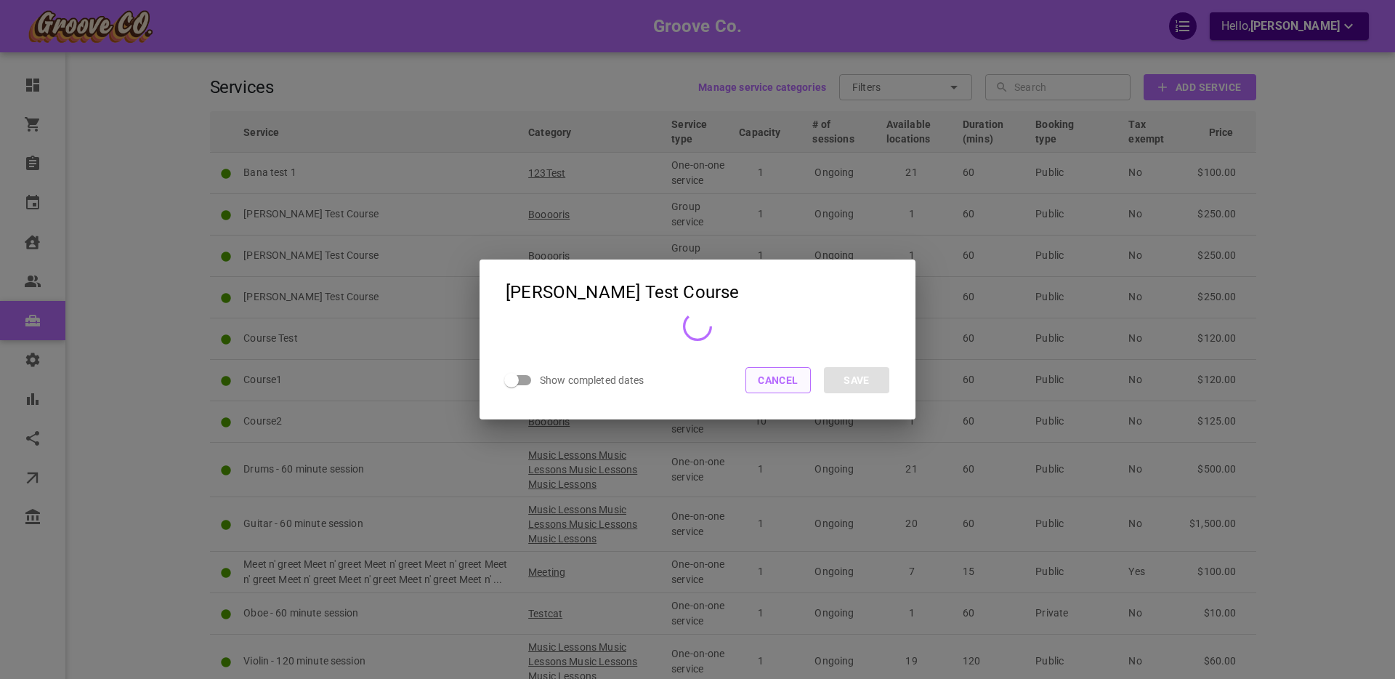
click at [790, 377] on button "Cancel" at bounding box center [778, 380] width 65 height 26
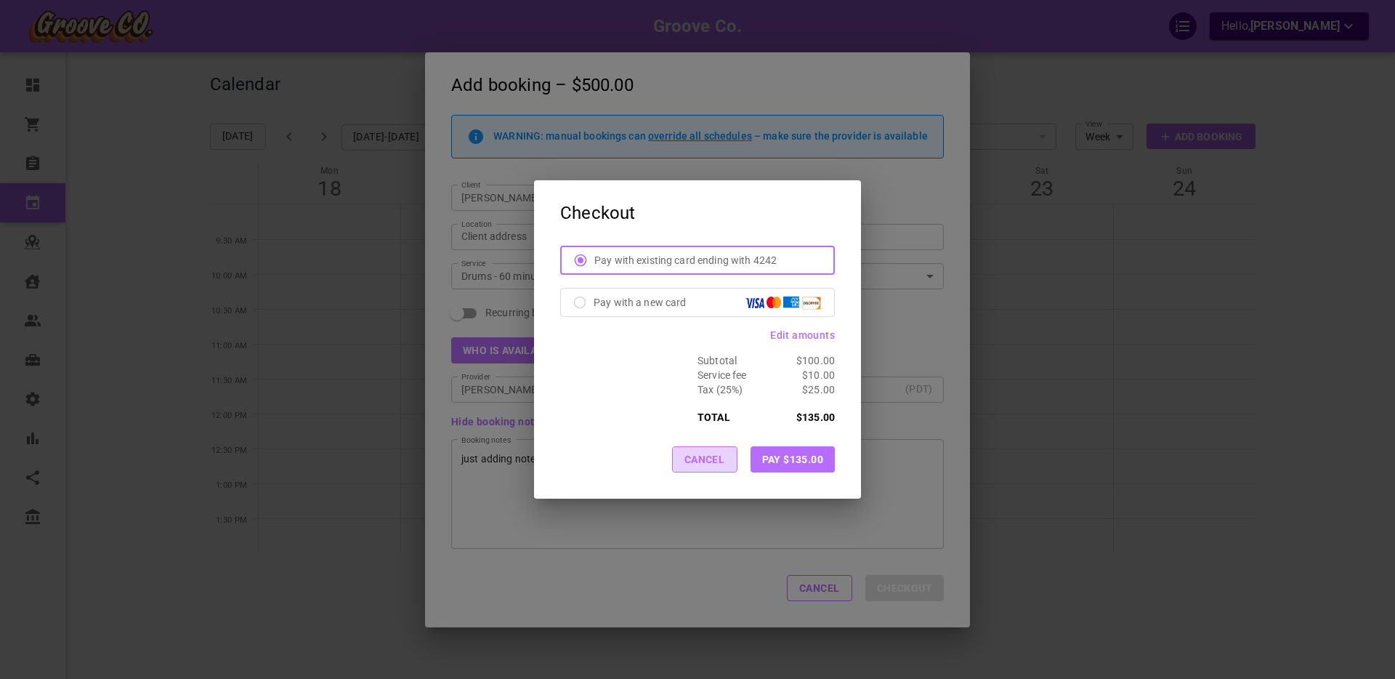
drag, startPoint x: 703, startPoint y: 460, endPoint x: 725, endPoint y: 477, distance: 26.9
click at [703, 460] on button "Cancel" at bounding box center [704, 459] width 65 height 26
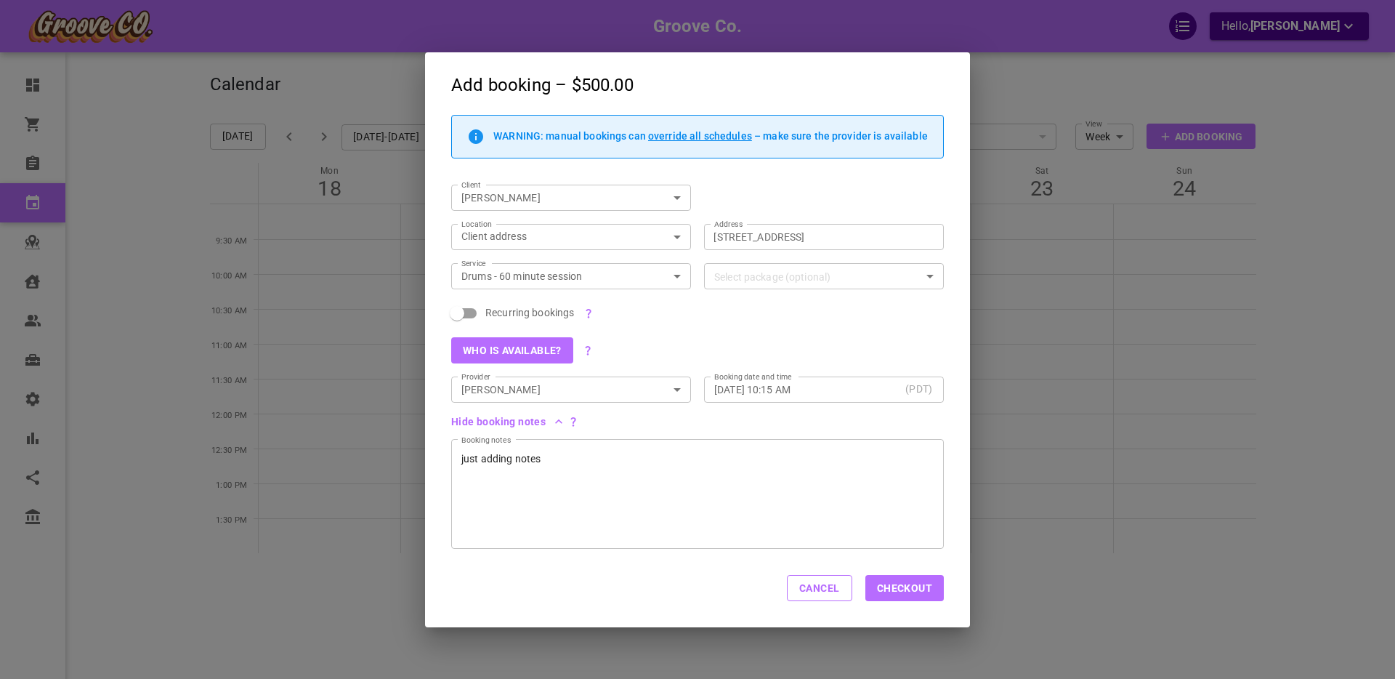
click at [813, 590] on button "Cancel" at bounding box center [819, 588] width 65 height 26
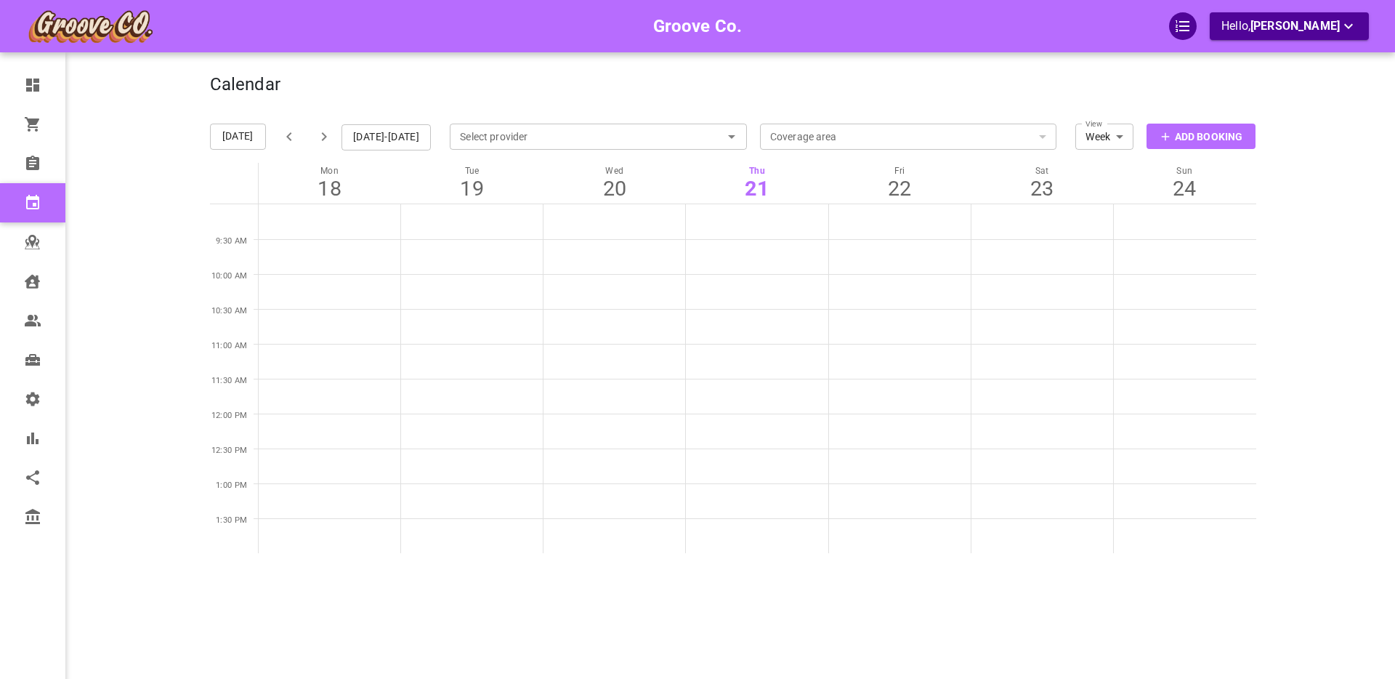
click at [113, 404] on div "Groove Co. Hello, Boris Sandford" at bounding box center [153, 361] width 113 height 679
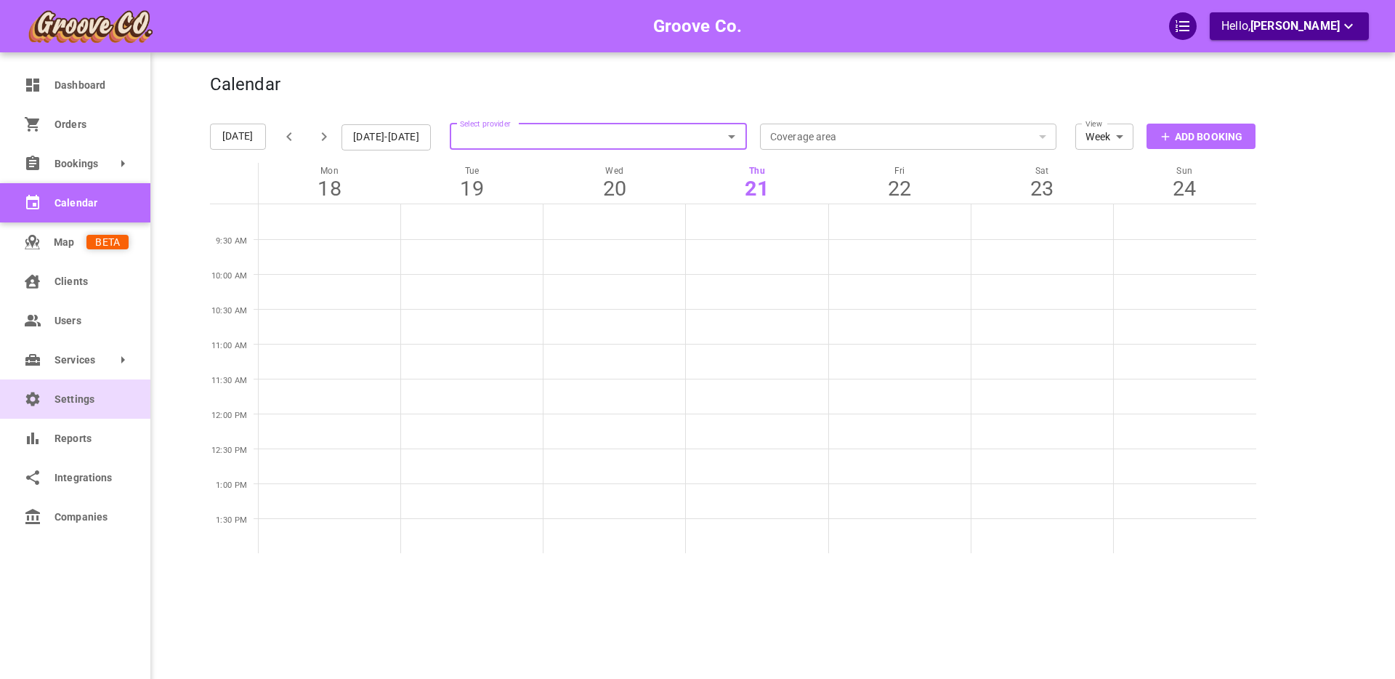
click at [53, 400] on link "Settings" at bounding box center [75, 398] width 150 height 39
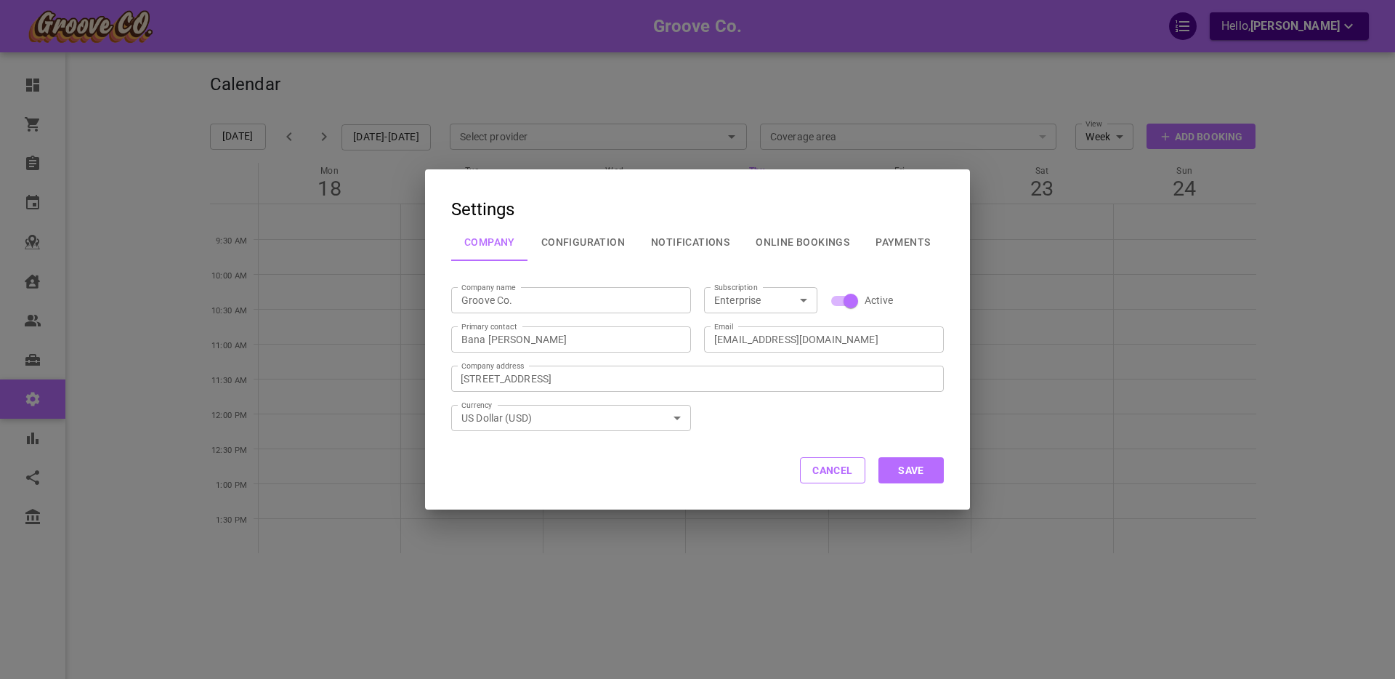
click at [590, 240] on button "Configuration" at bounding box center [583, 242] width 110 height 38
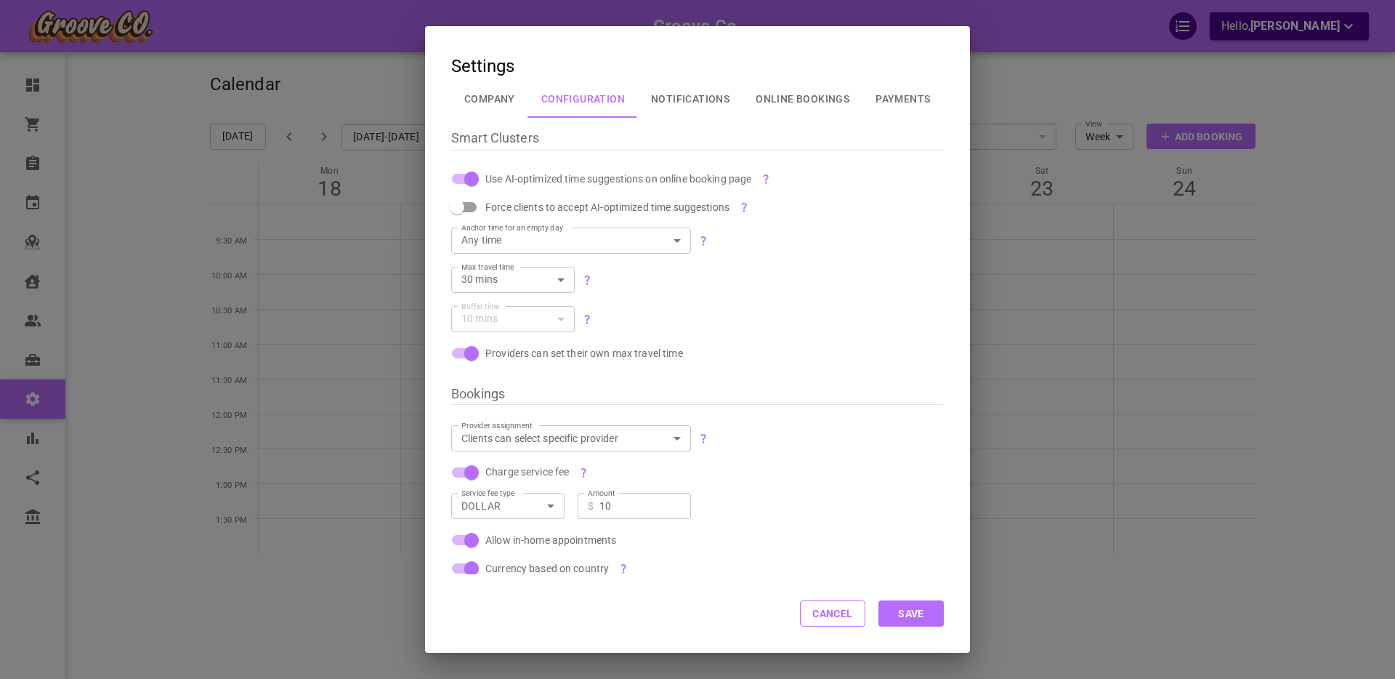
drag, startPoint x: 837, startPoint y: 608, endPoint x: 721, endPoint y: 604, distance: 116.3
click at [836, 608] on button "Cancel" at bounding box center [832, 613] width 65 height 26
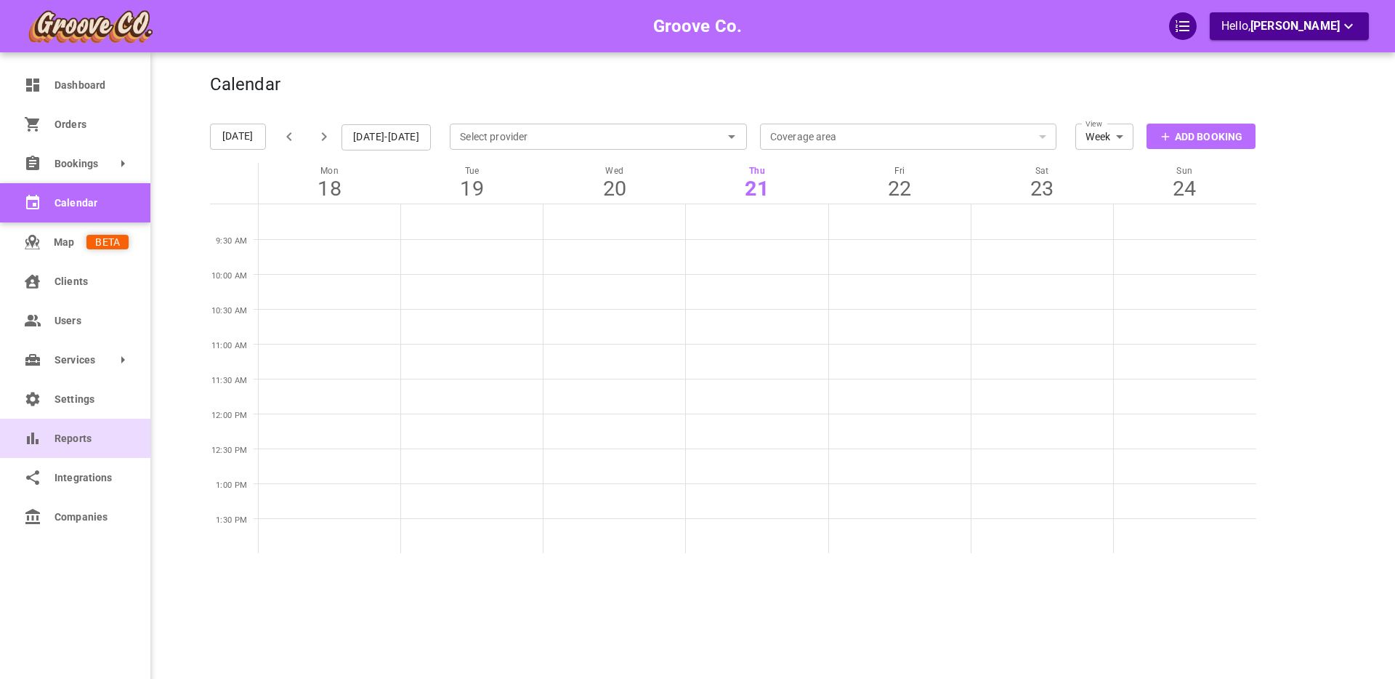
click at [47, 449] on link "Reports" at bounding box center [75, 438] width 150 height 39
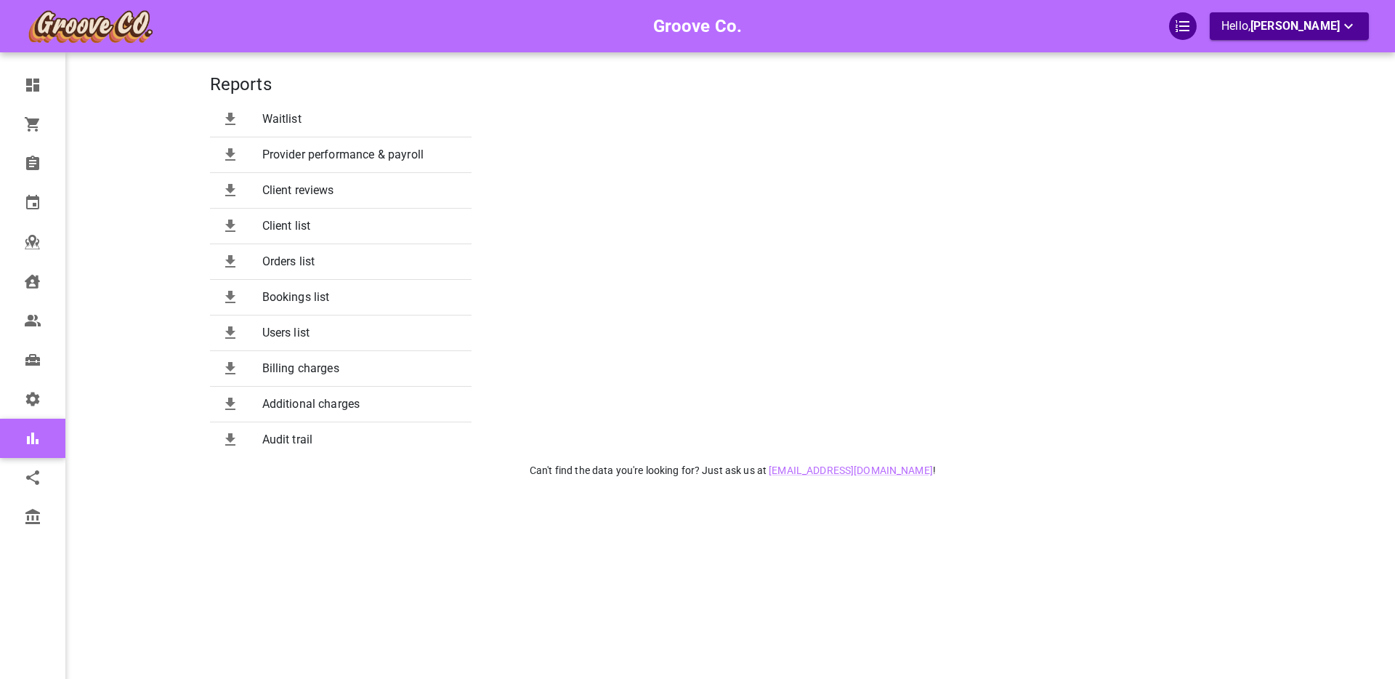
click at [292, 446] on span "Audit trail" at bounding box center [361, 439] width 198 height 17
select select "25"
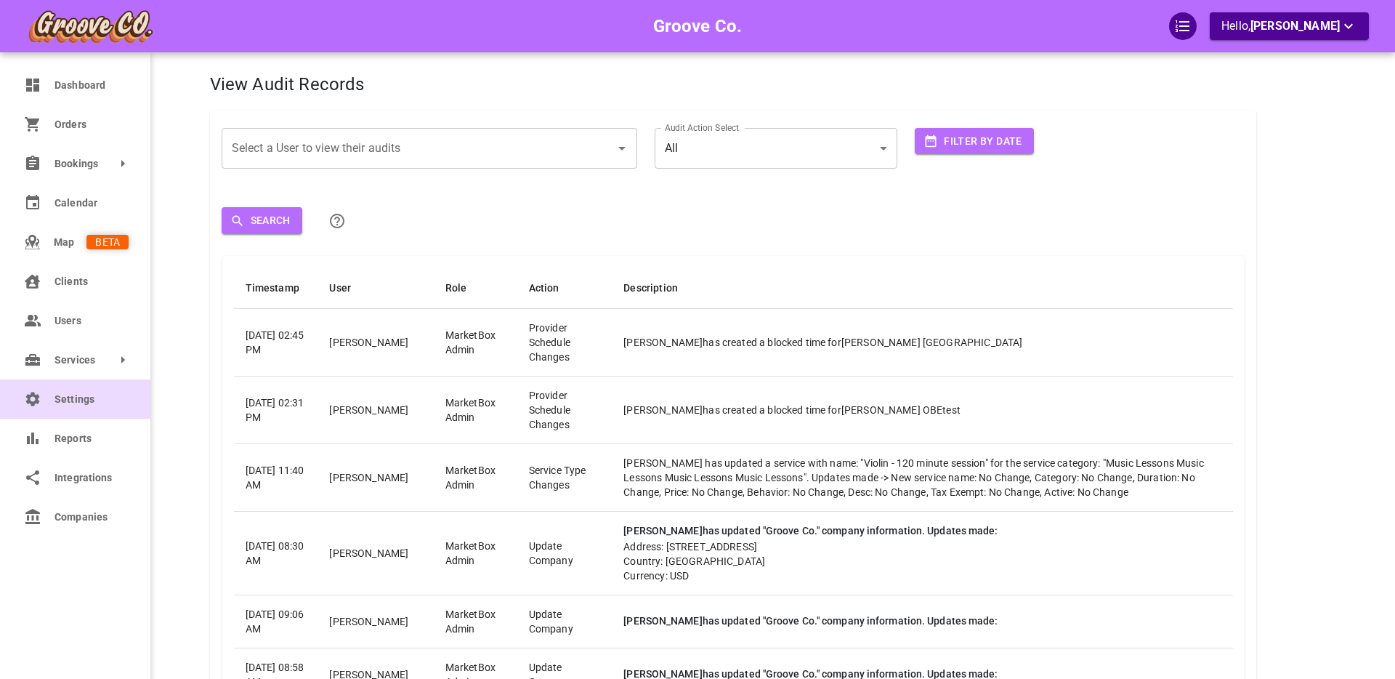
click at [36, 403] on icon at bounding box center [33, 399] width 14 height 14
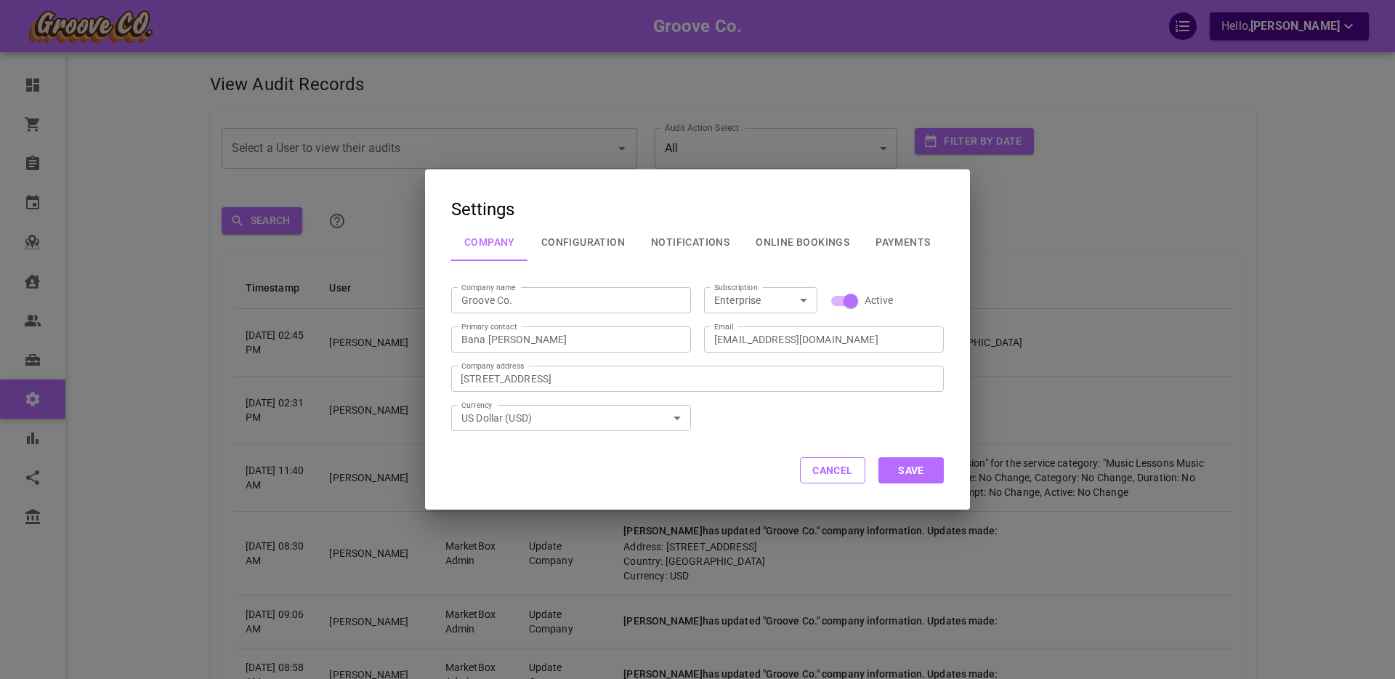
click at [579, 245] on button "Configuration" at bounding box center [583, 242] width 110 height 38
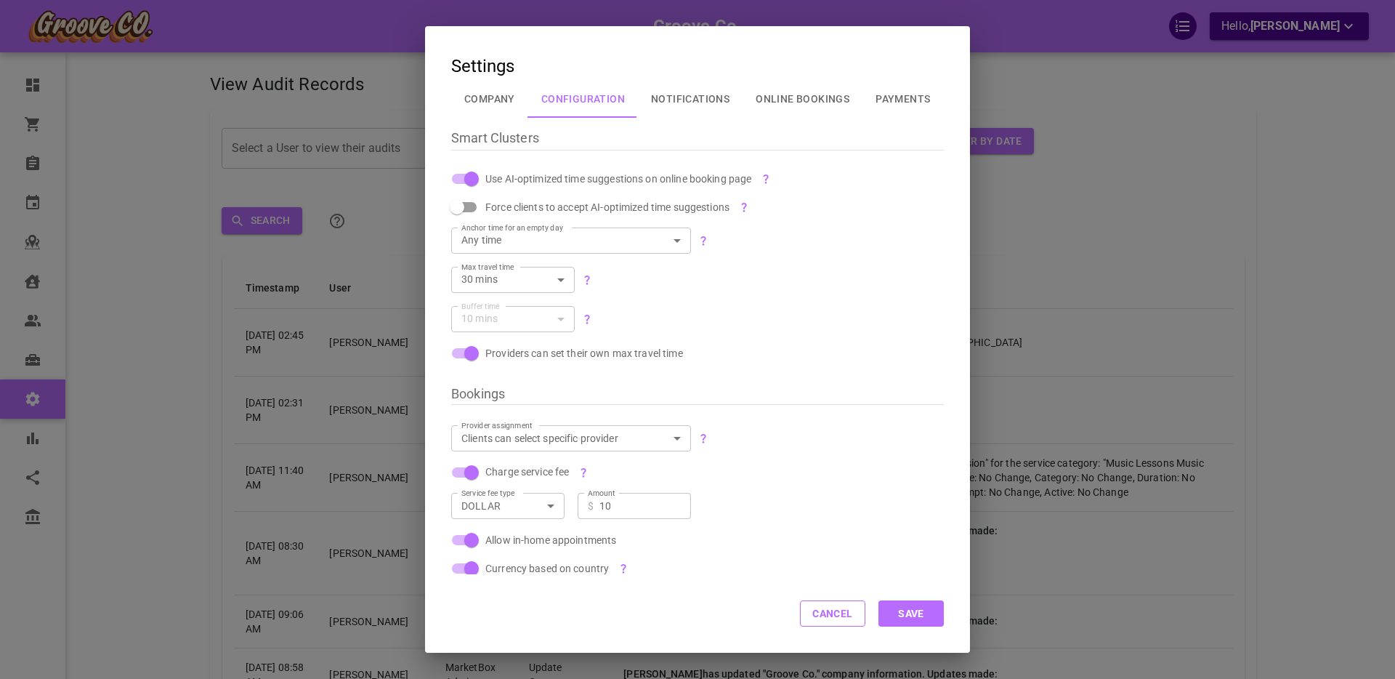
click at [501, 207] on span "Force clients to accept AI-optimized time suggestions" at bounding box center [607, 207] width 244 height 15
click at [499, 207] on input "Force clients to accept AI-optimized time suggestions" at bounding box center [457, 207] width 83 height 28
checkbox input "true"
click at [915, 614] on button "Save" at bounding box center [911, 613] width 65 height 26
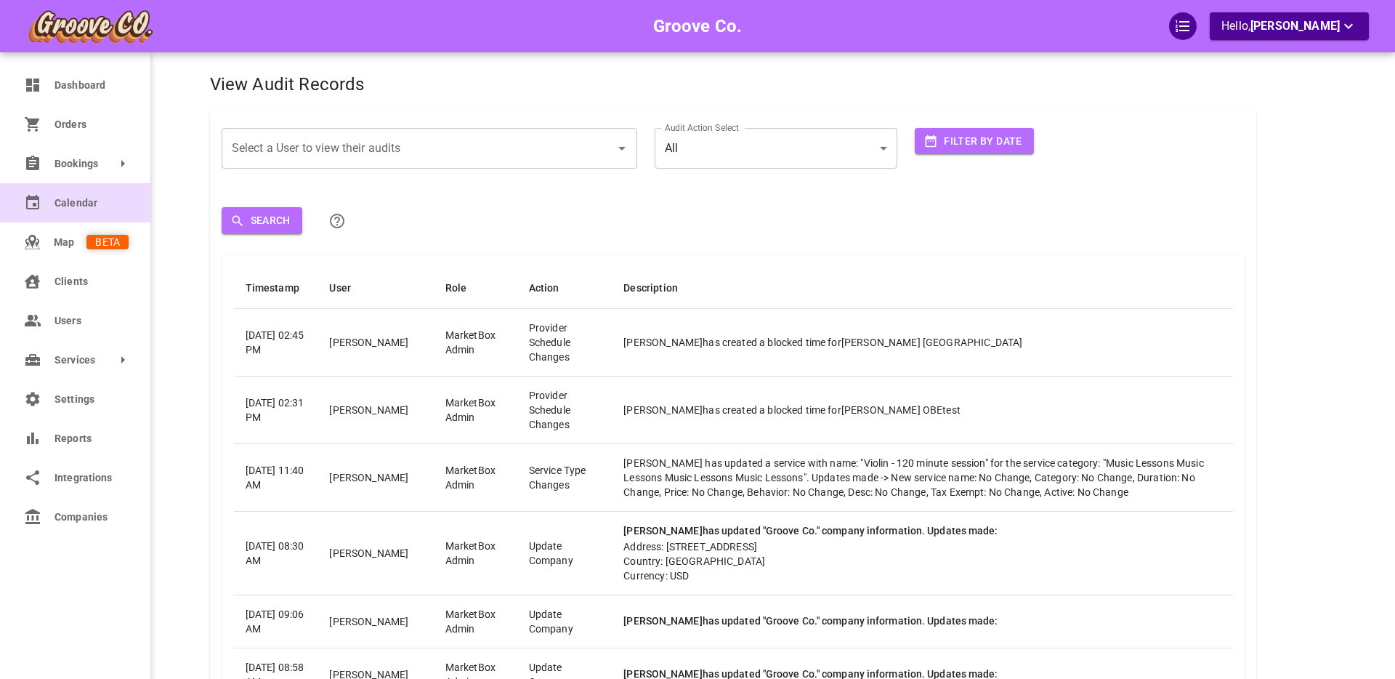
click at [64, 204] on span "Calendar" at bounding box center [92, 202] width 74 height 15
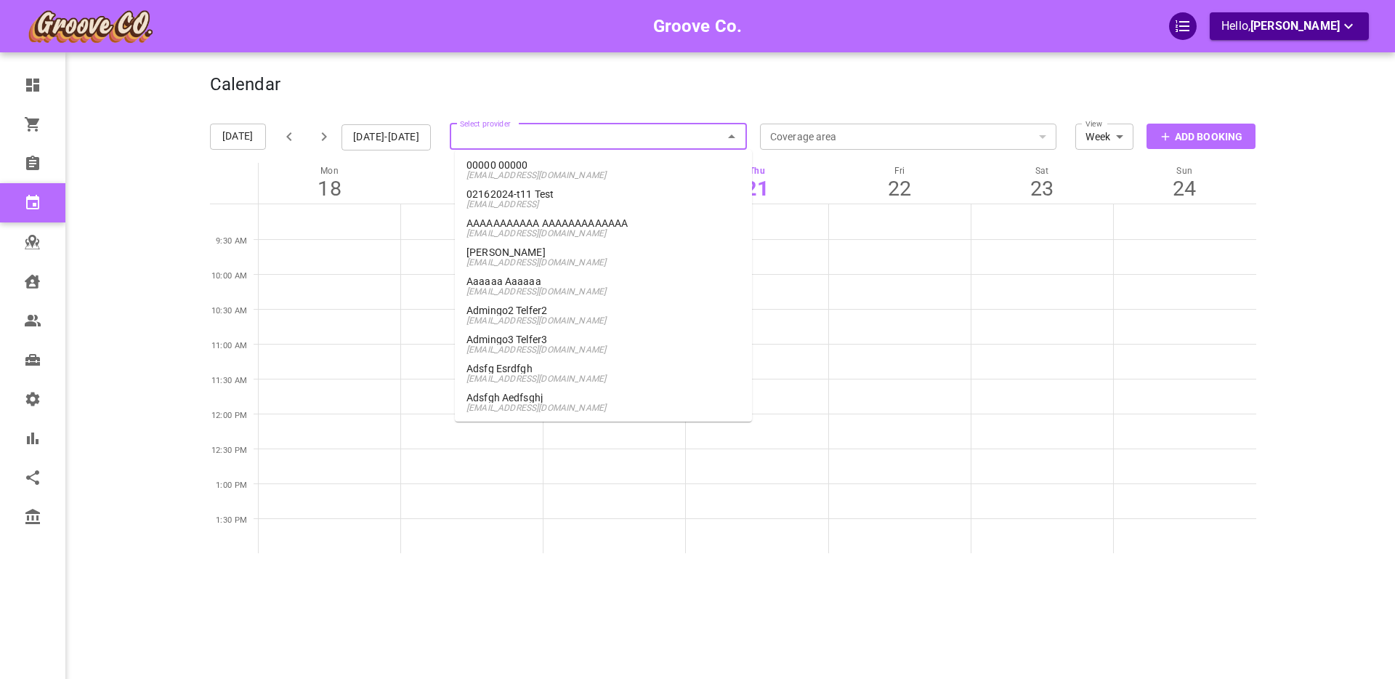
click at [503, 136] on input "Select provider" at bounding box center [598, 137] width 297 height 32
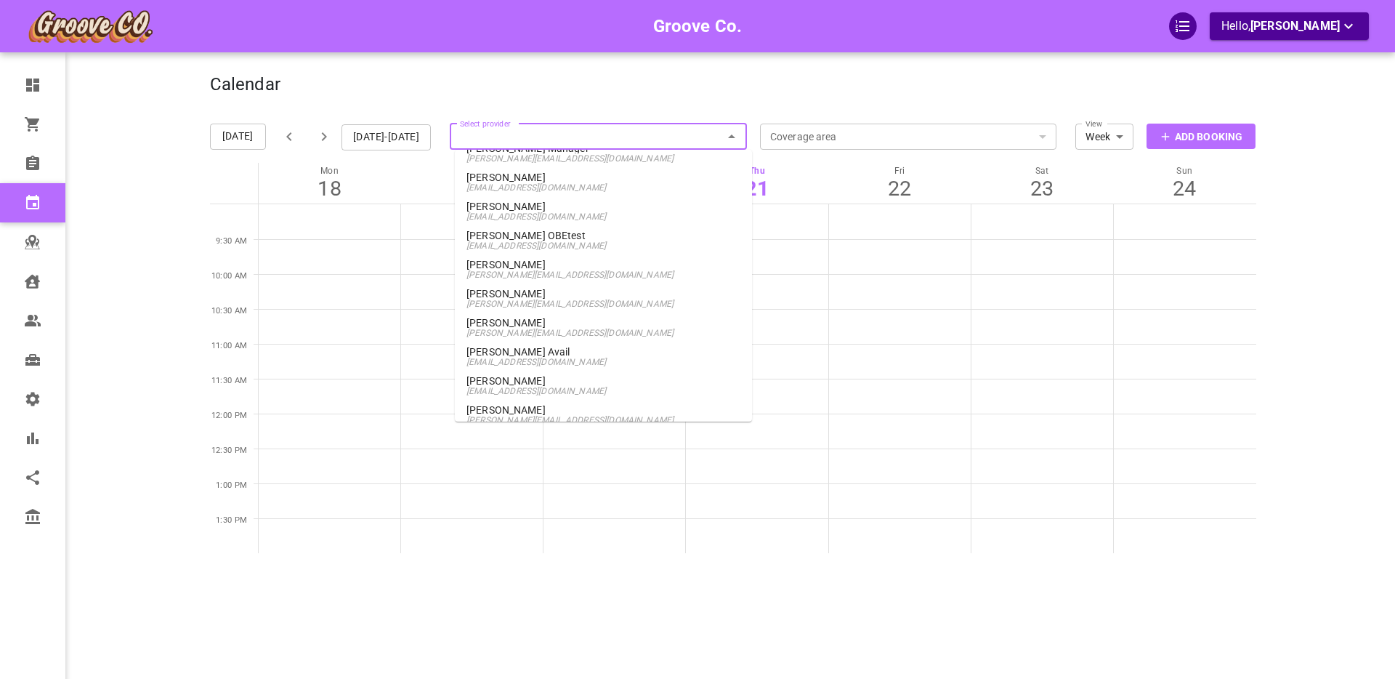
click at [531, 267] on p "Boris Provider" at bounding box center [604, 264] width 274 height 10
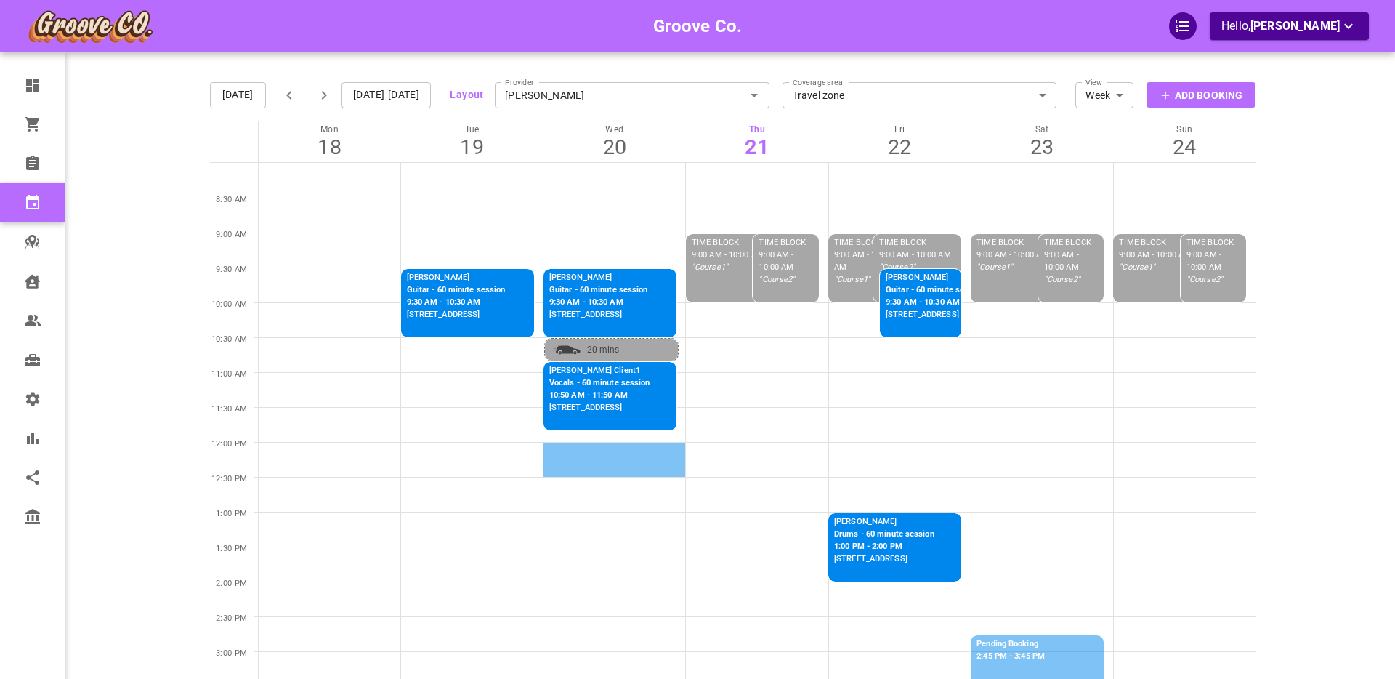
scroll to position [7, 0]
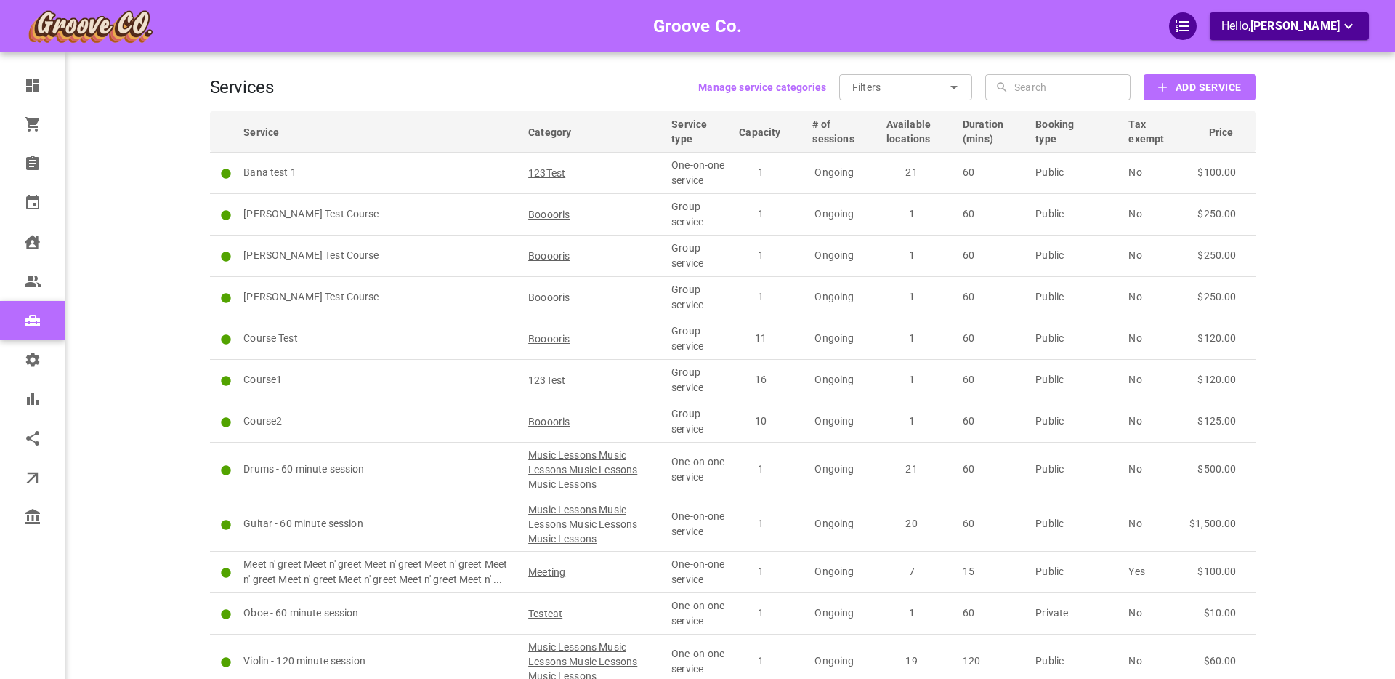
click at [1185, 92] on b "Add Service" at bounding box center [1208, 87] width 65 height 18
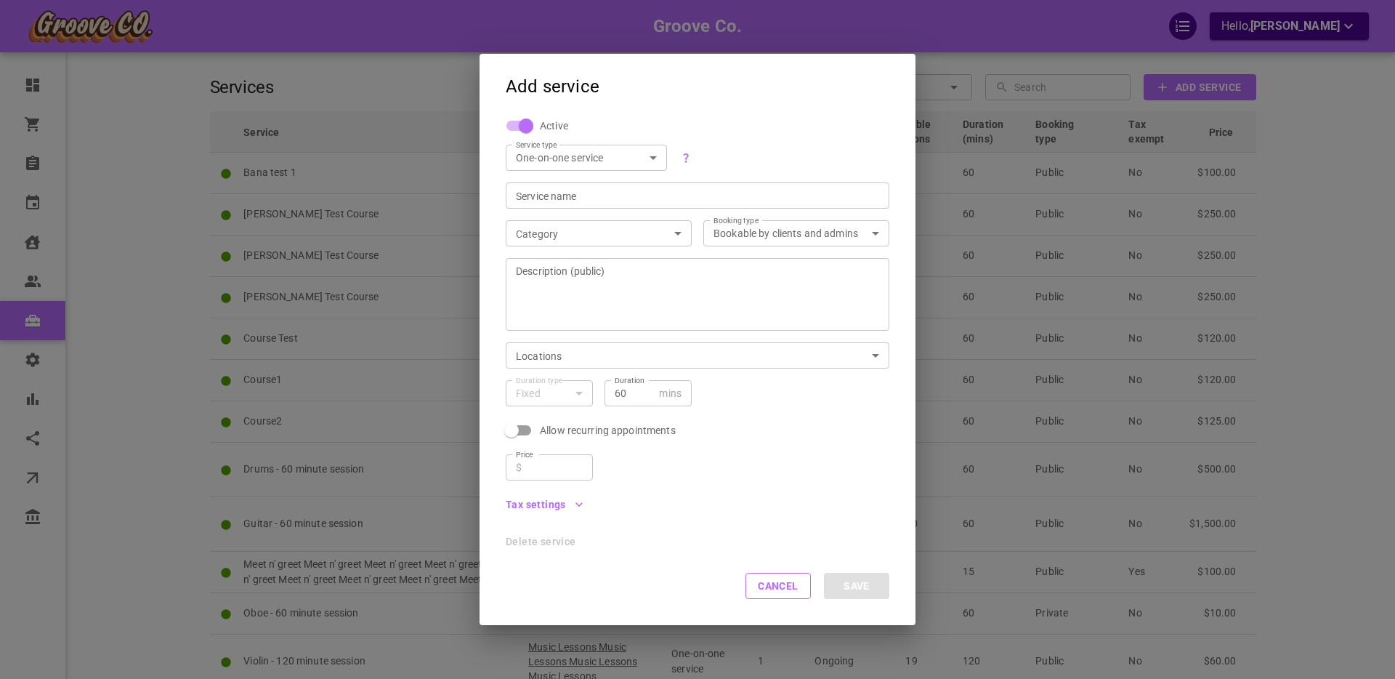
click at [591, 164] on body "Groove Co. Hello, [PERSON_NAME] Dashboard Orders Bookings Calendar Clients User…" at bounding box center [697, 435] width 1395 height 871
click at [574, 205] on li "Group service" at bounding box center [586, 207] width 161 height 24
type input "GROUP"
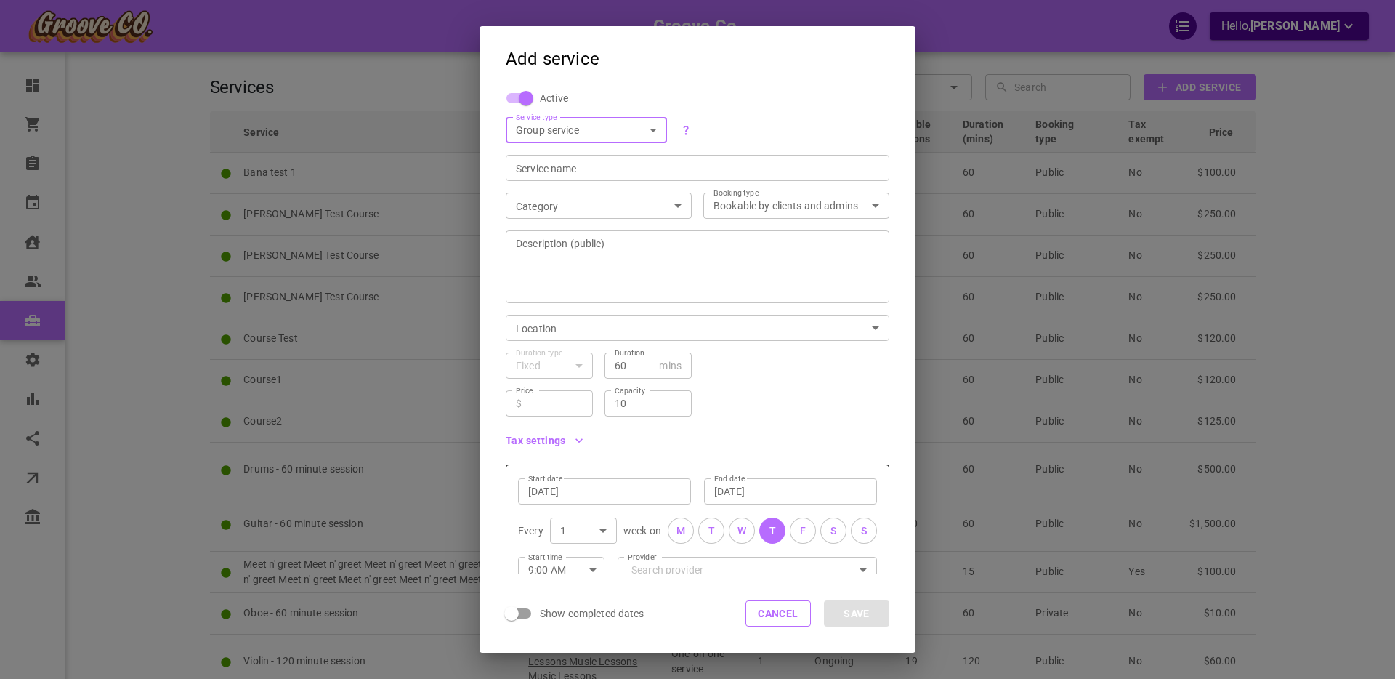
click at [546, 167] on input "Service name" at bounding box center [697, 168] width 363 height 15
type input "asdfgsdfg"
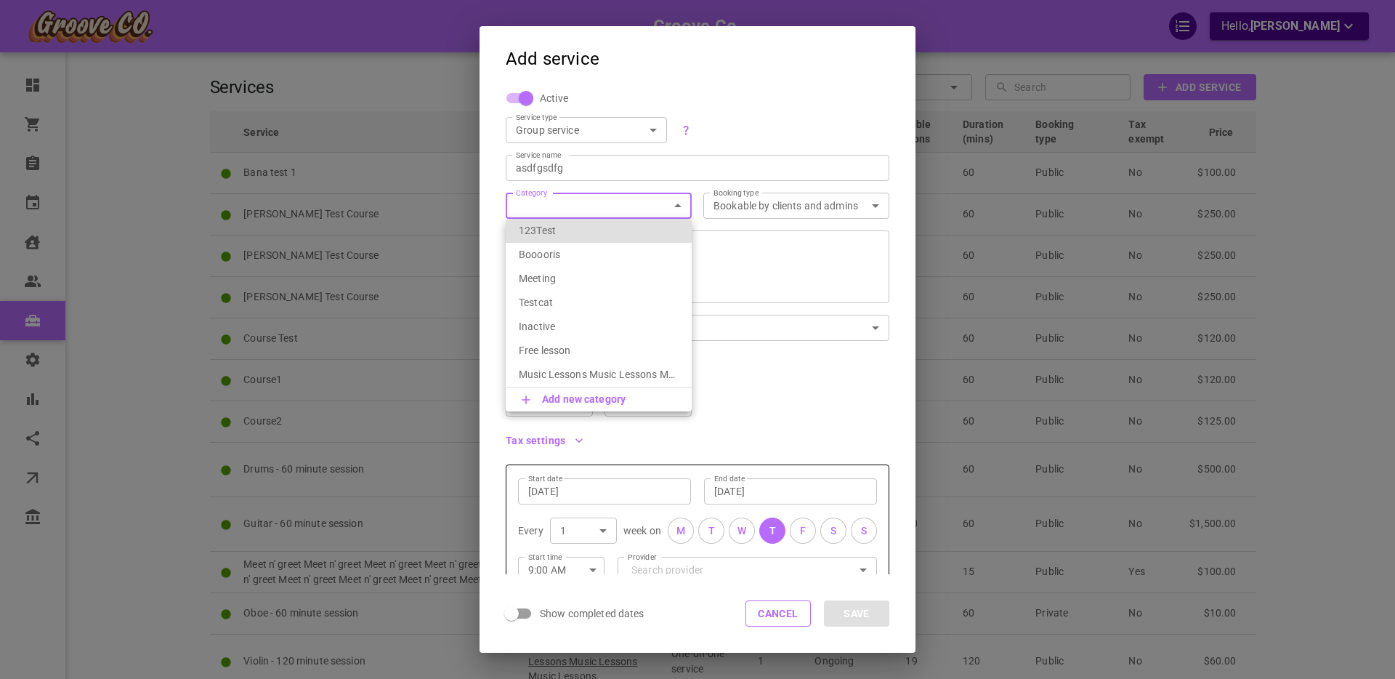
click at [567, 207] on body "Groove Co. Hello, [PERSON_NAME] Dashboard Orders Bookings Calendar Clients User…" at bounding box center [697, 435] width 1395 height 871
click at [569, 261] on p "Booooris" at bounding box center [599, 254] width 160 height 15
type input "Booooris"
click at [662, 271] on textarea "Description (public)" at bounding box center [697, 266] width 363 height 87
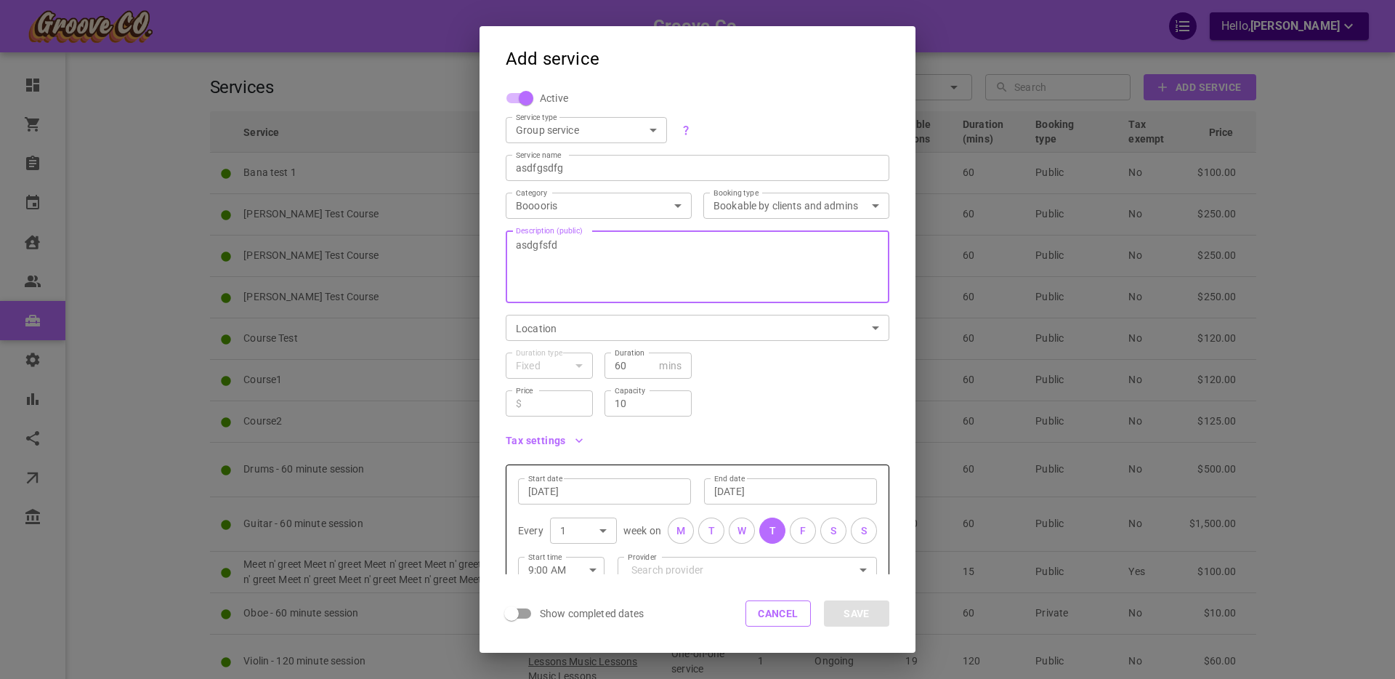
type textarea "asdgfsfd"
click at [554, 391] on div "​ $ Price" at bounding box center [549, 403] width 87 height 26
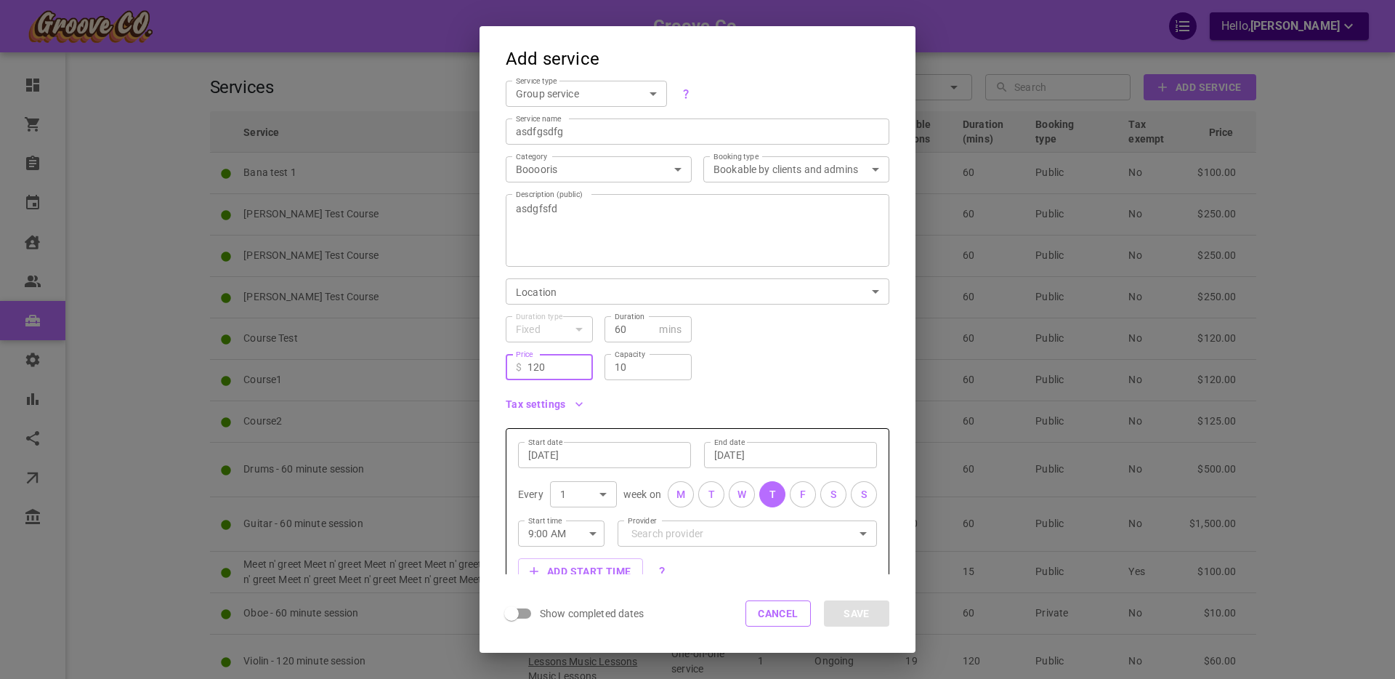
scroll to position [127, 0]
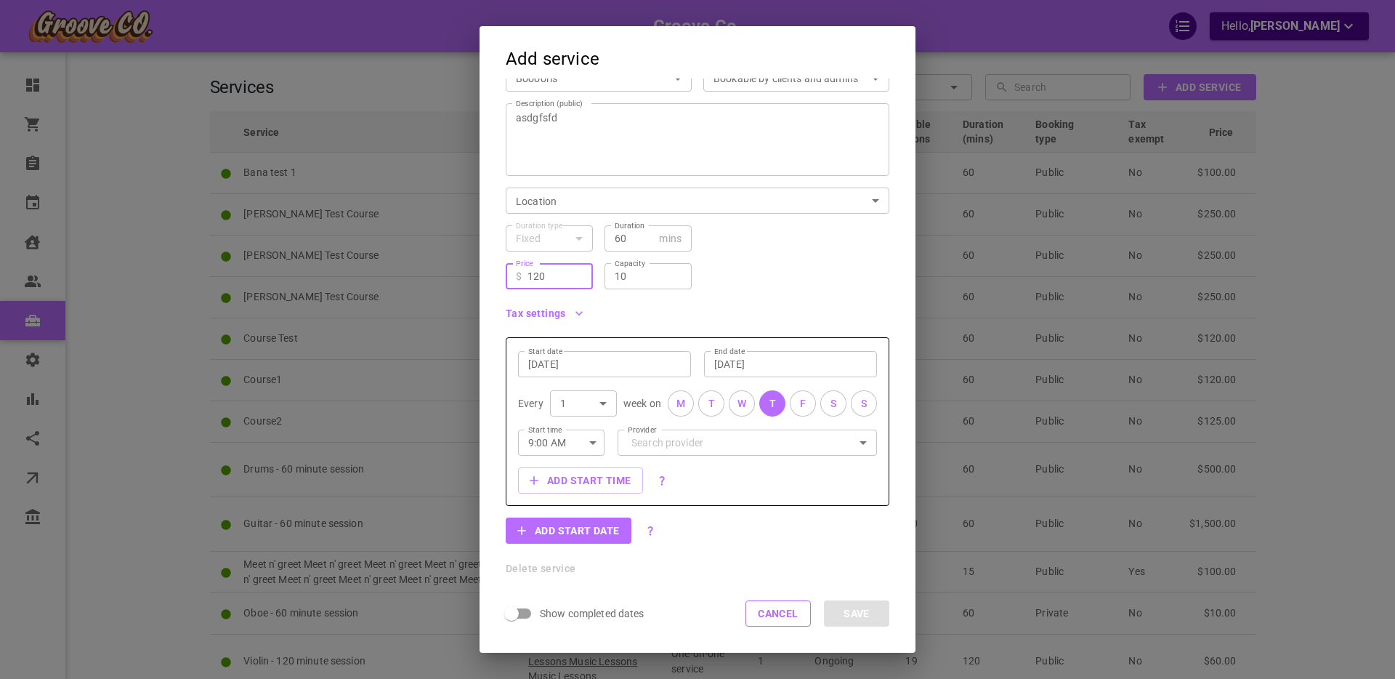
type input "120"
click at [777, 610] on button "Cancel" at bounding box center [778, 613] width 65 height 26
